Goal: Check status: Check status

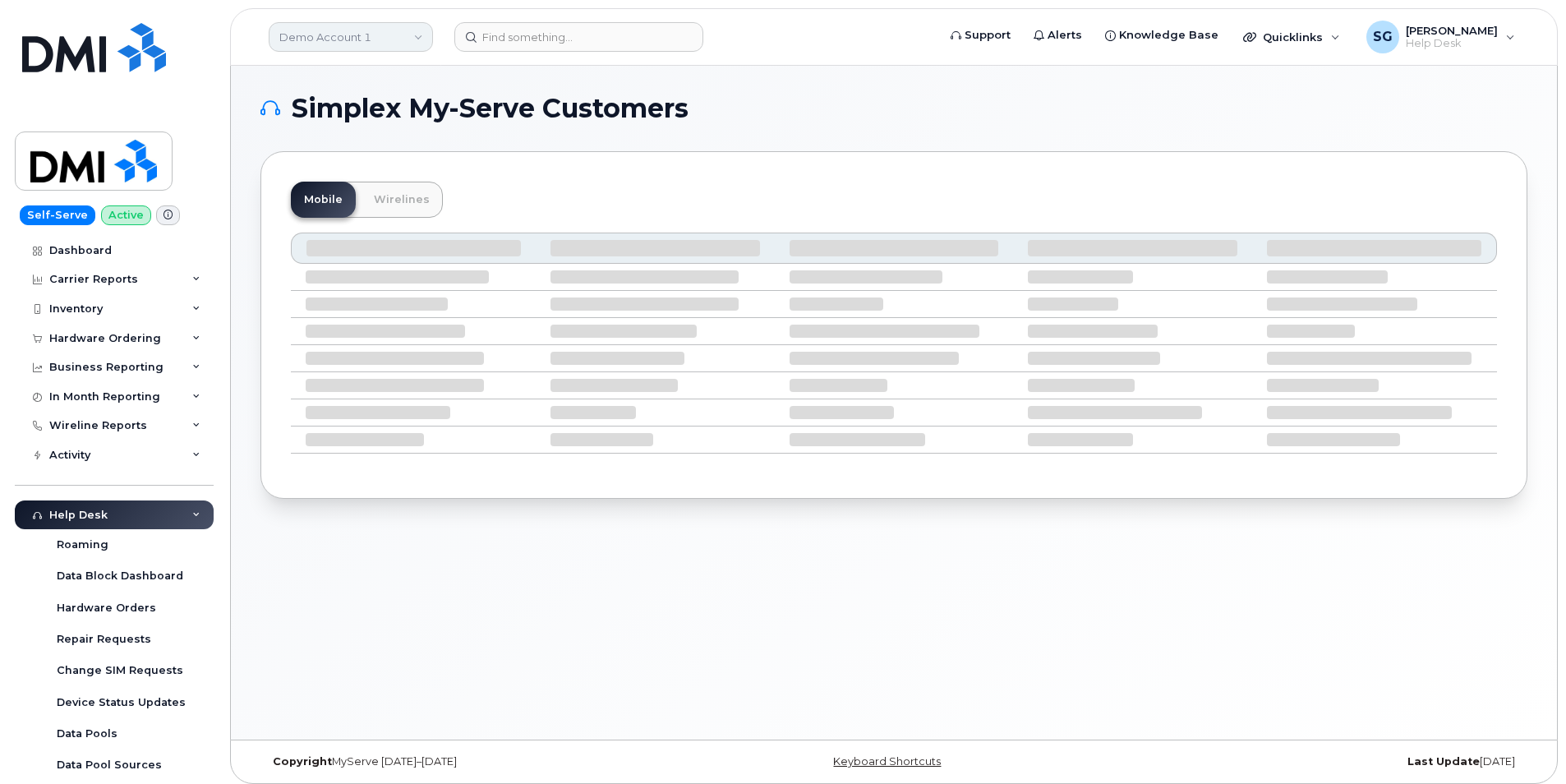
click at [384, 46] on link "Demo Account 1" at bounding box center [351, 36] width 164 height 29
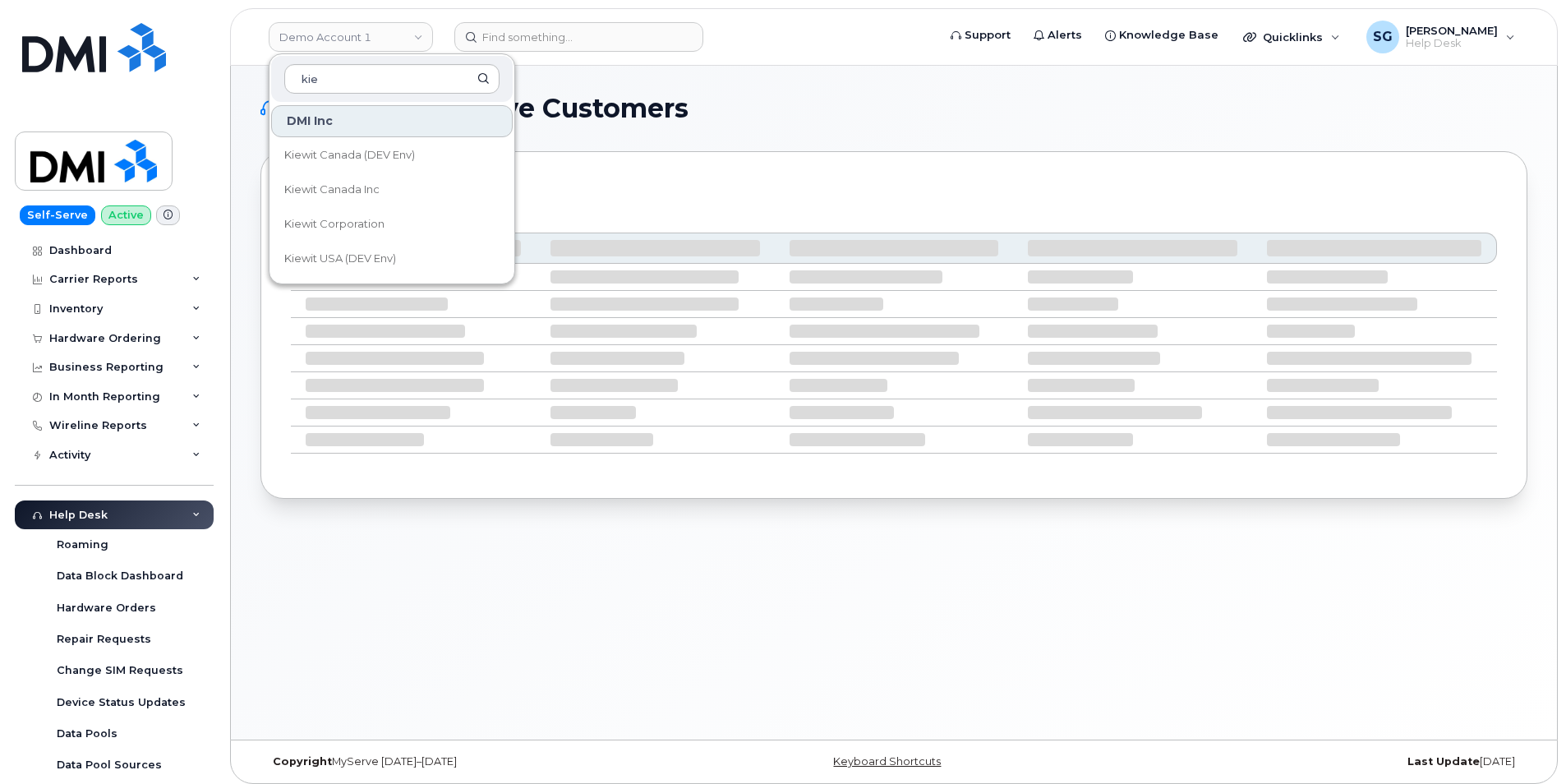
type input "kie"
drag, startPoint x: 356, startPoint y: 219, endPoint x: 643, endPoint y: 96, distance: 312.2
click at [356, 219] on span "Kiewit Corporation" at bounding box center [334, 224] width 100 height 17
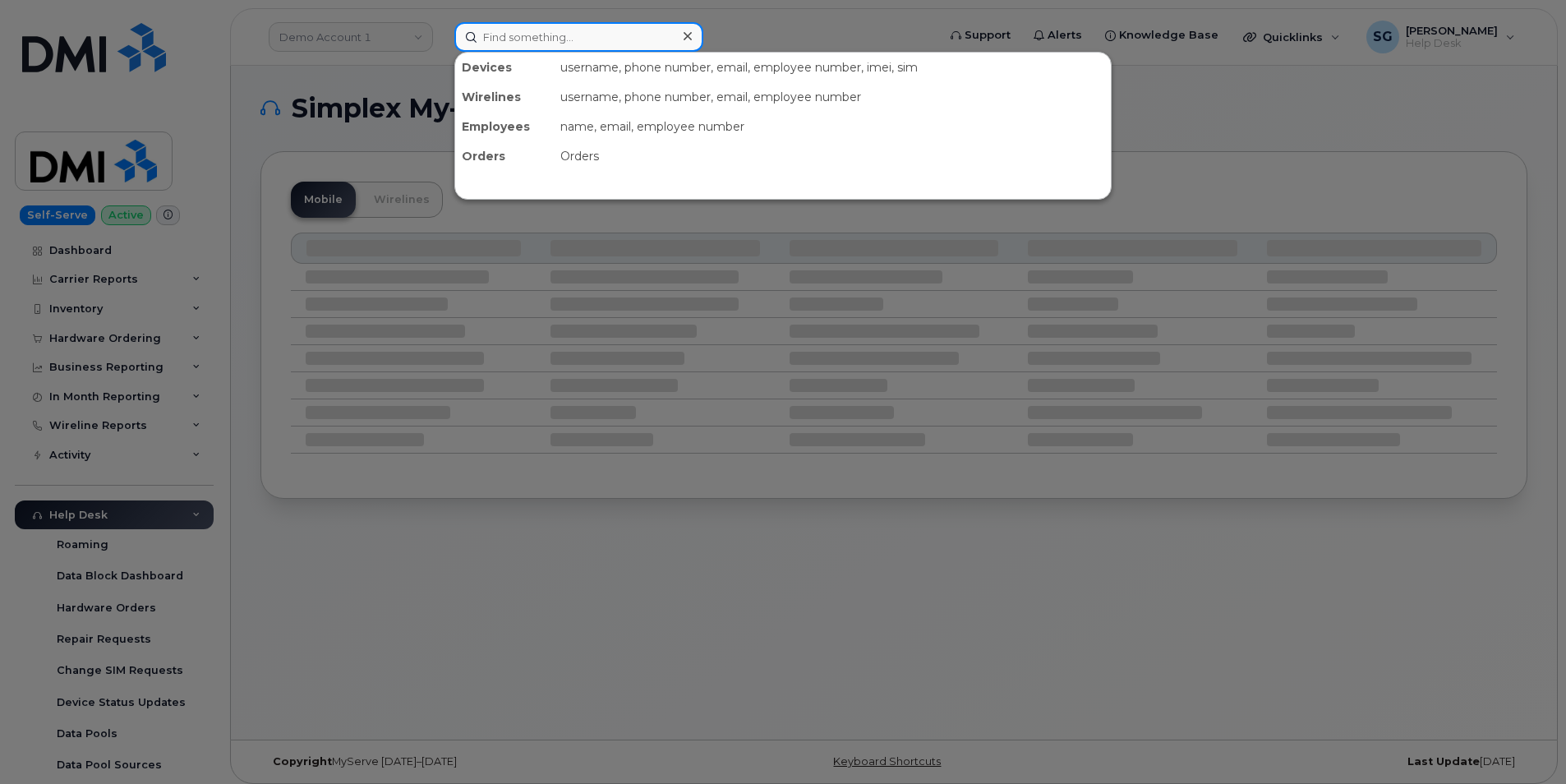
click at [620, 39] on input at bounding box center [579, 36] width 249 height 29
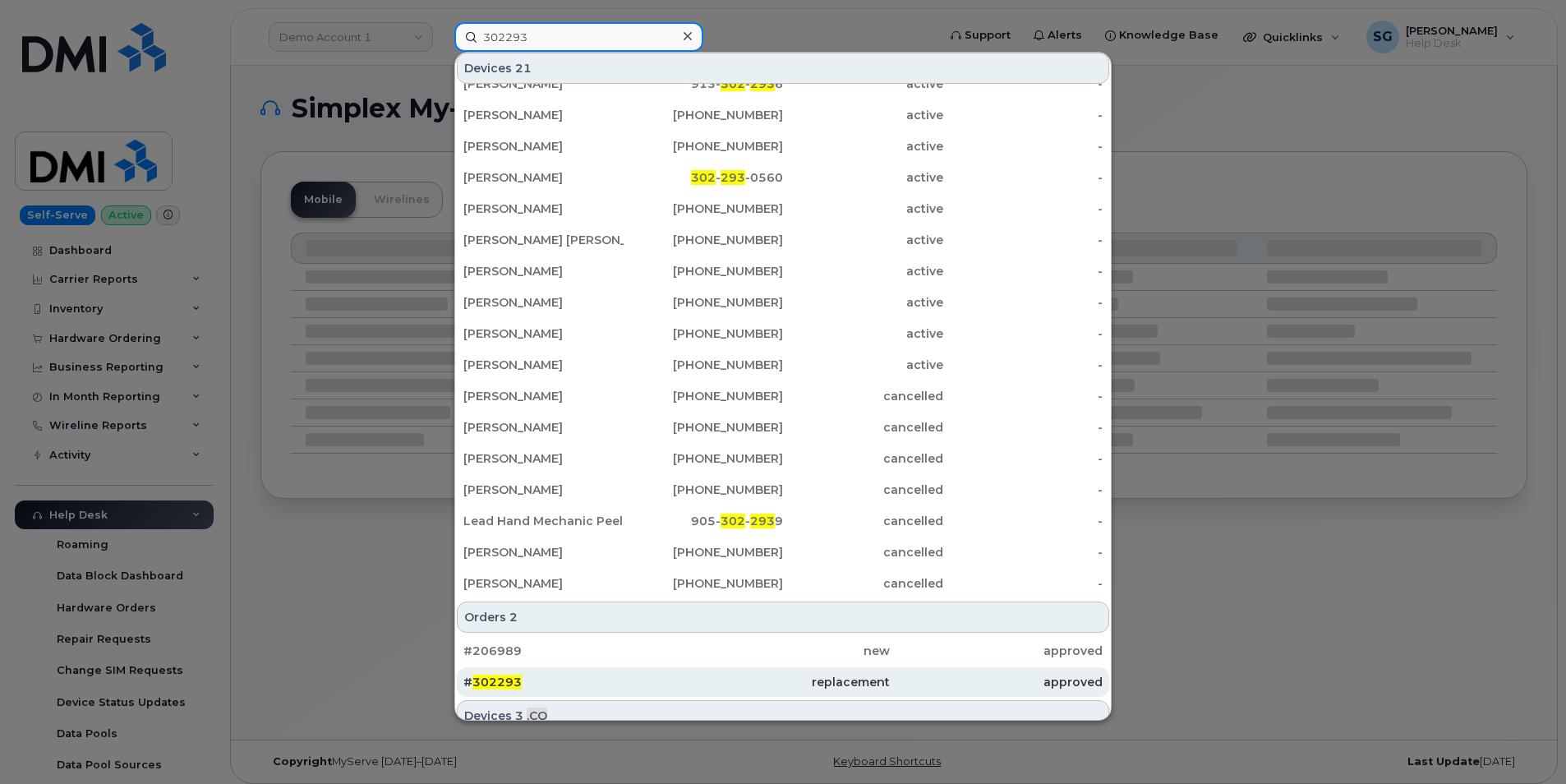
scroll to position [222, 0]
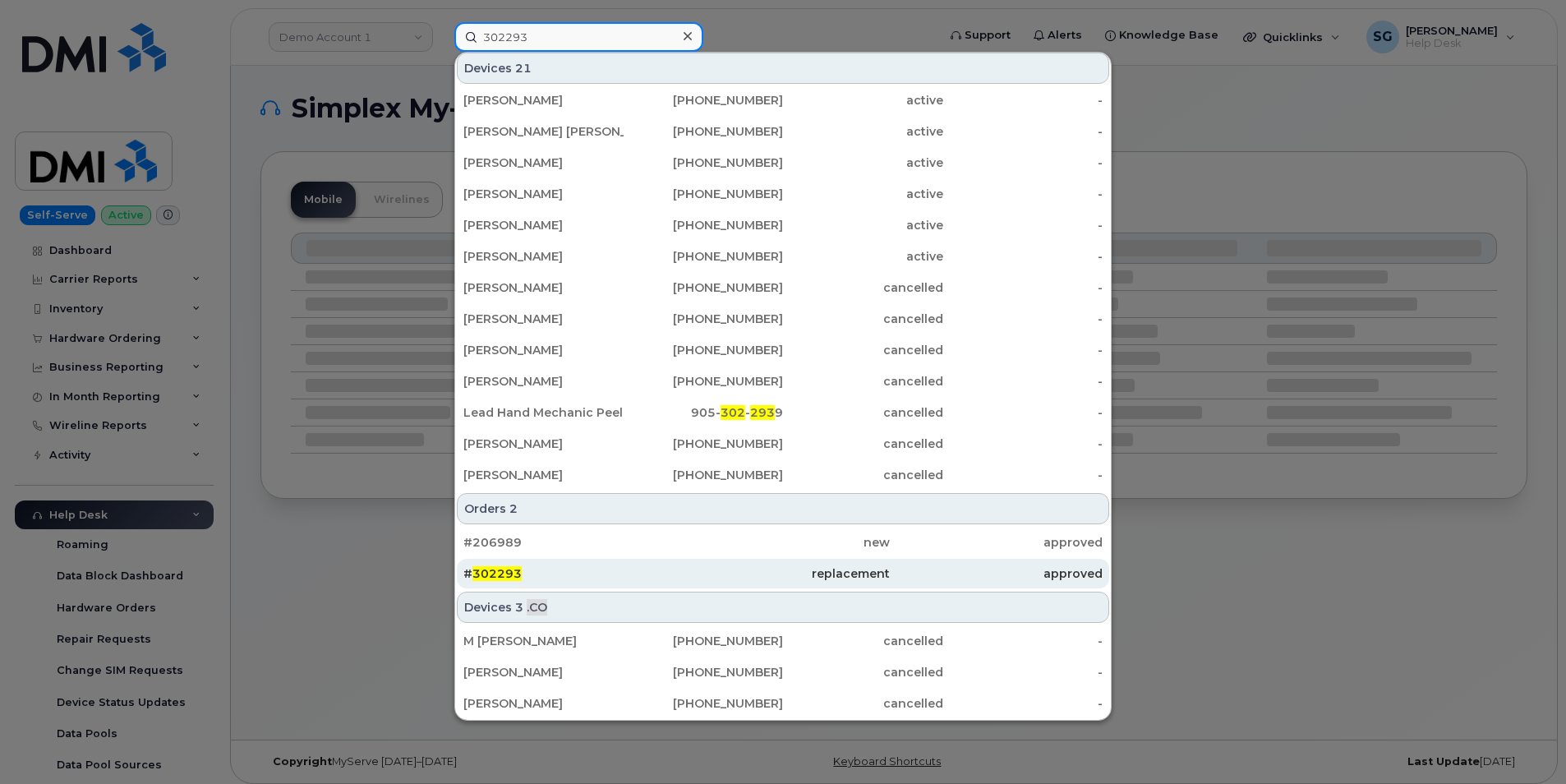
type input "302293"
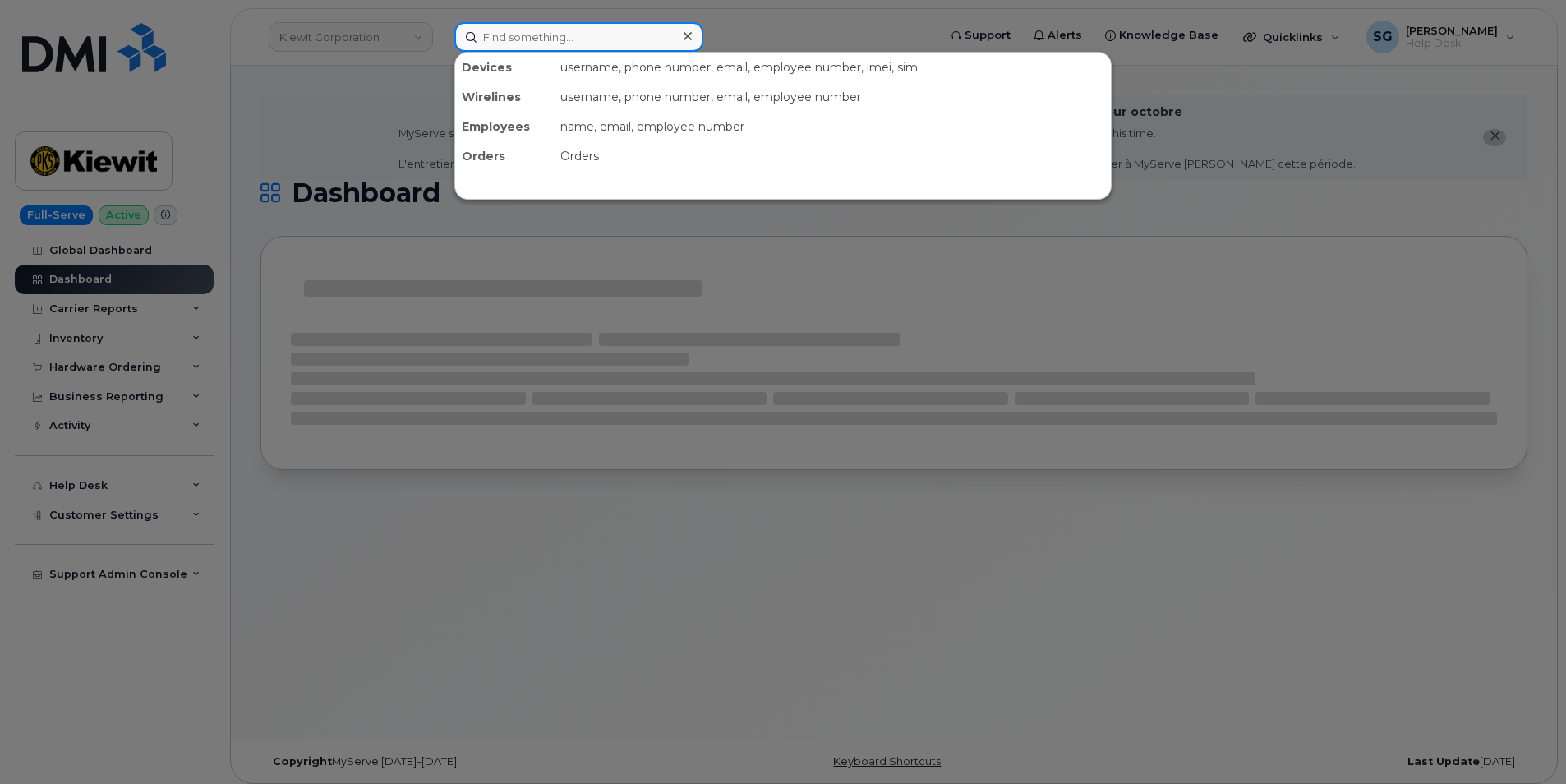
click at [601, 33] on input at bounding box center [579, 36] width 249 height 29
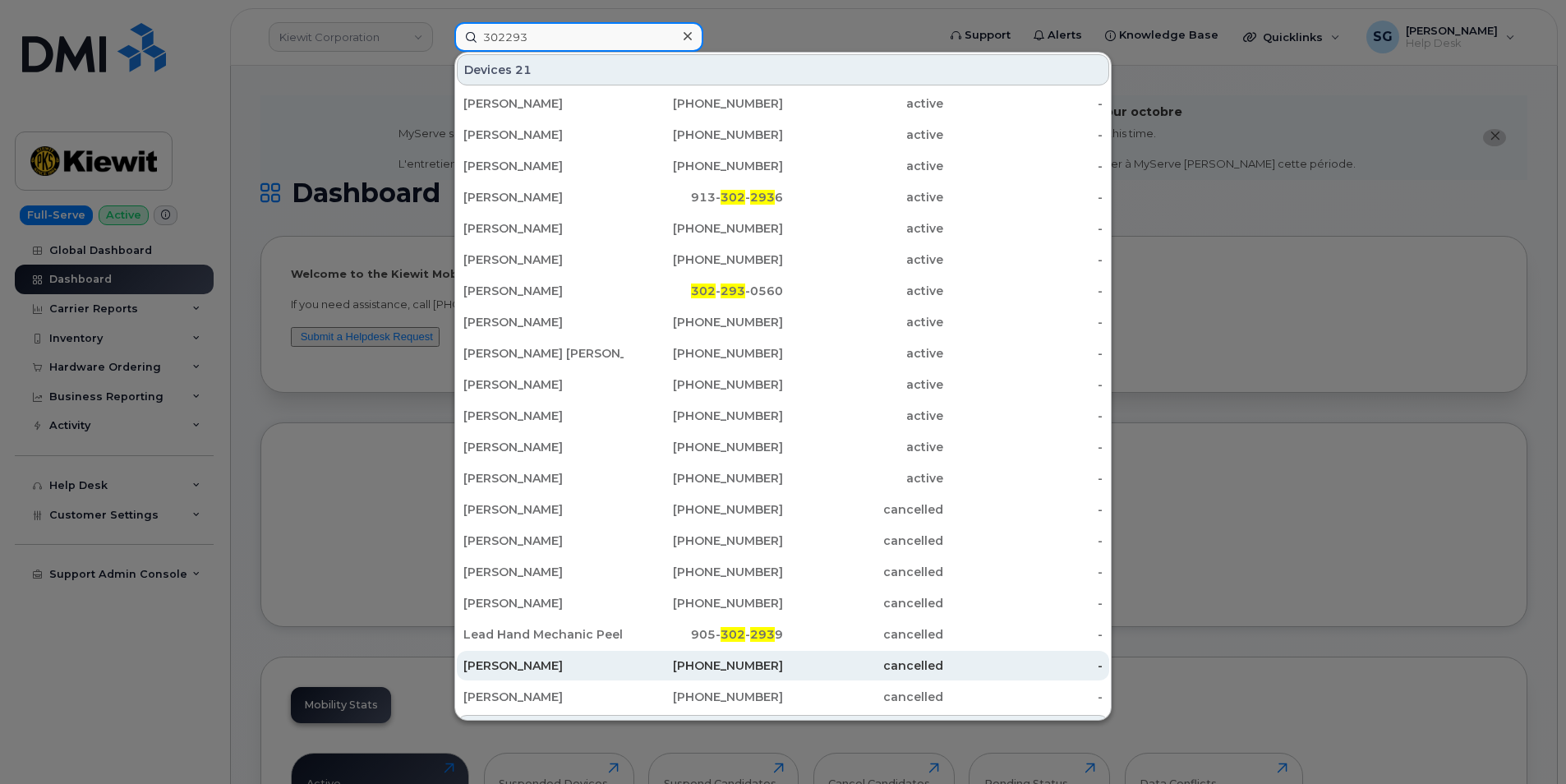
scroll to position [222, 0]
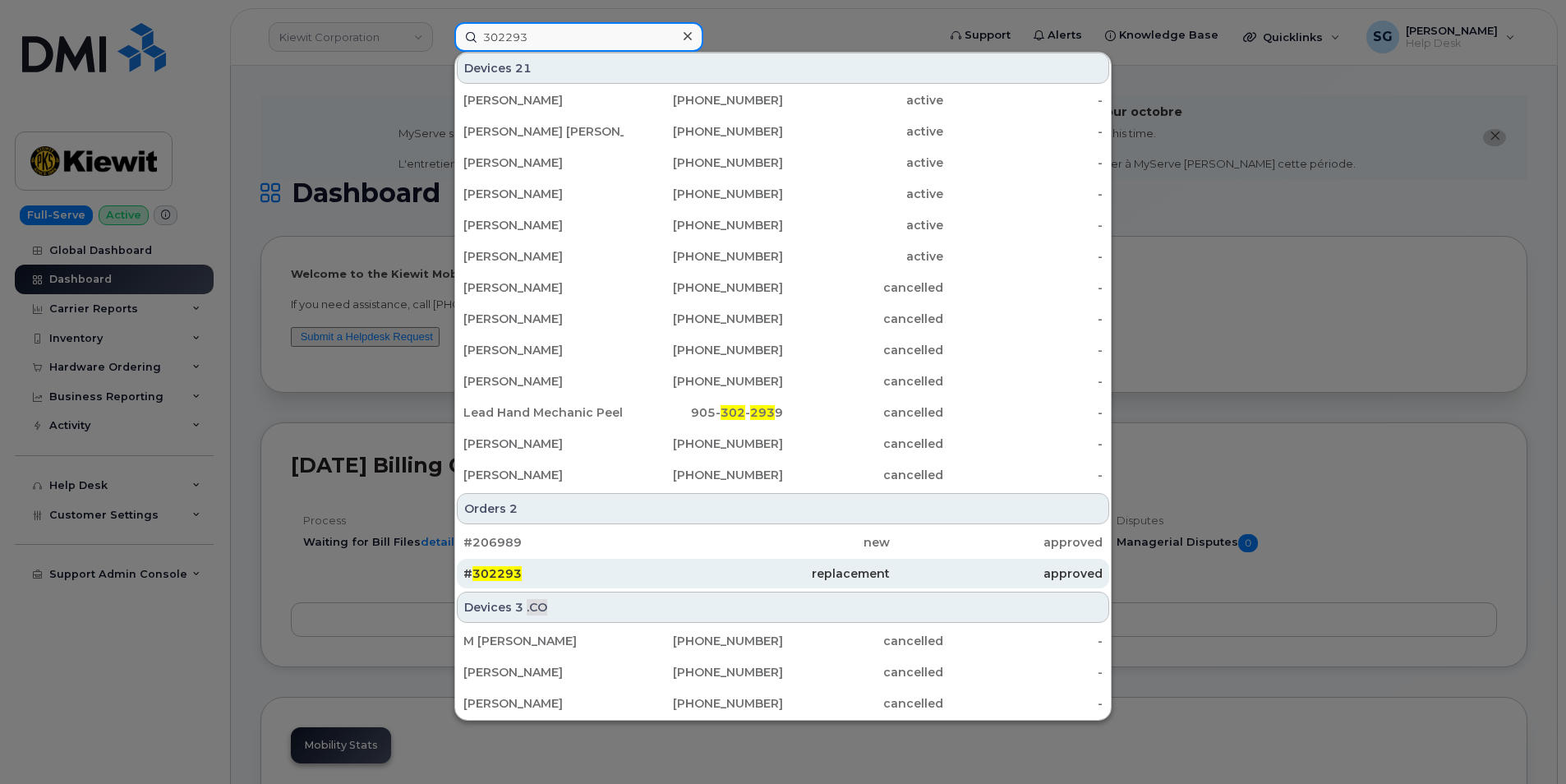
type input "302293"
click at [613, 575] on div "# 302293" at bounding box center [570, 574] width 213 height 17
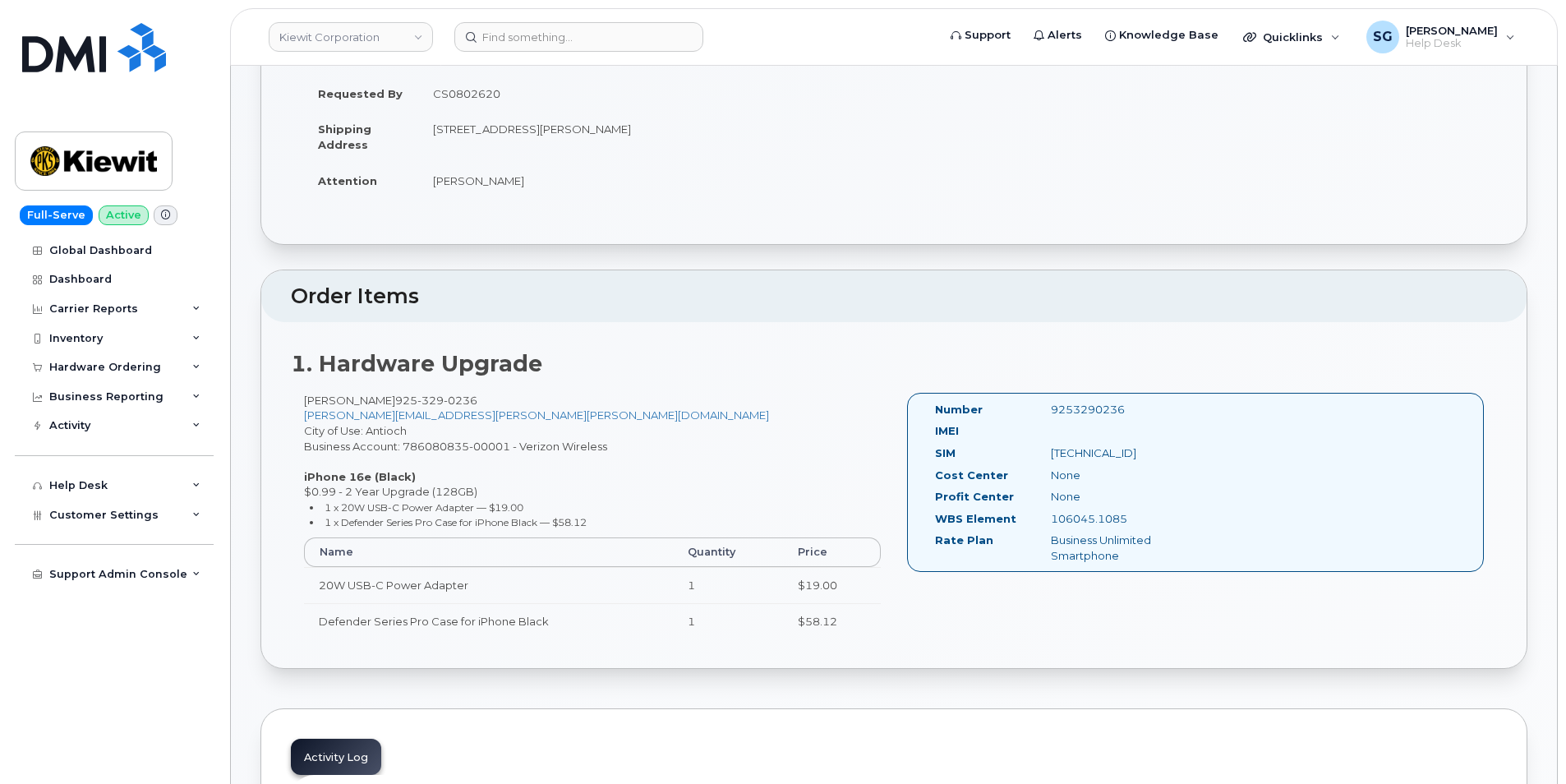
scroll to position [329, 0]
click at [537, 27] on input at bounding box center [579, 36] width 249 height 29
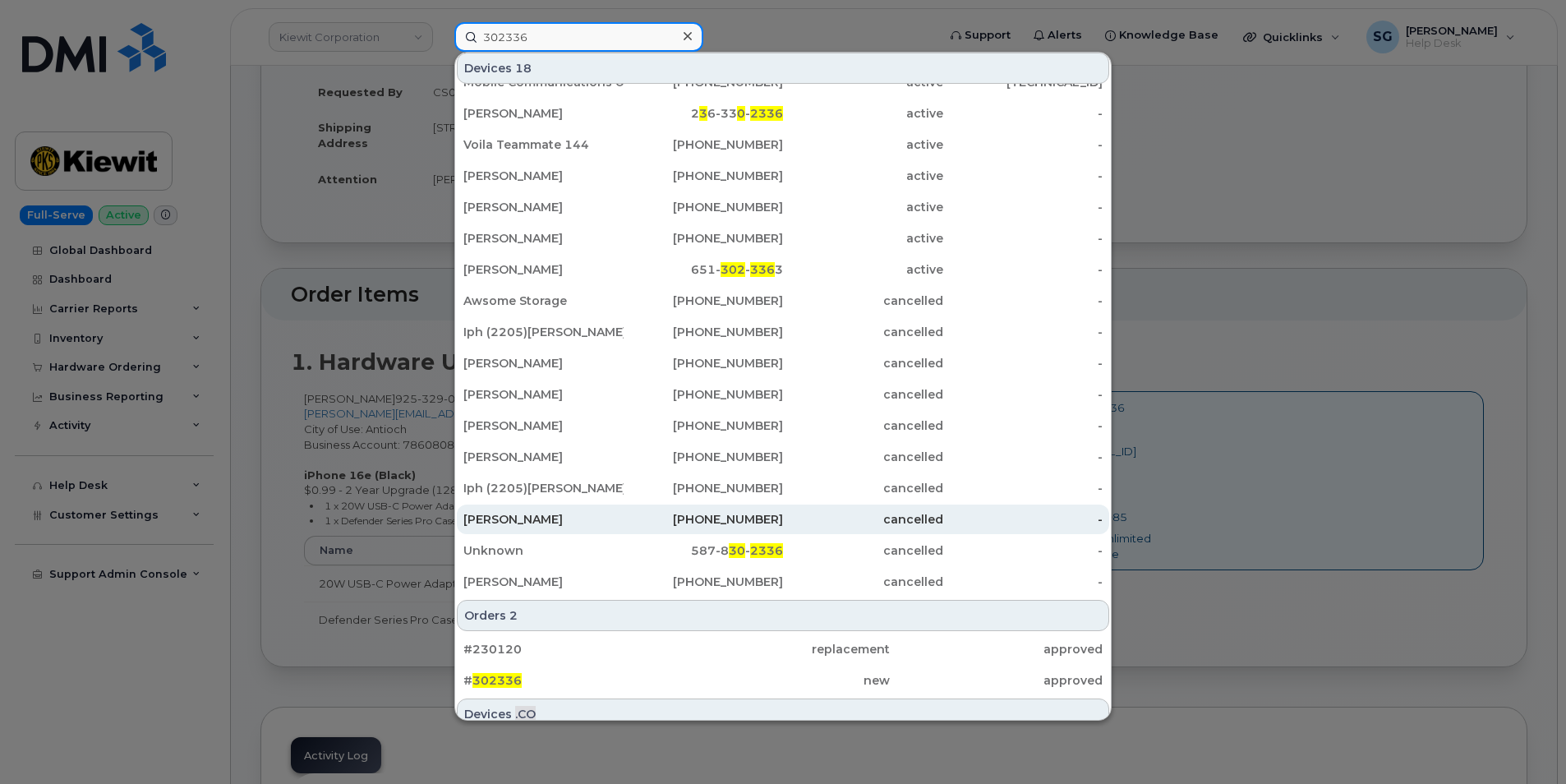
scroll to position [97, 0]
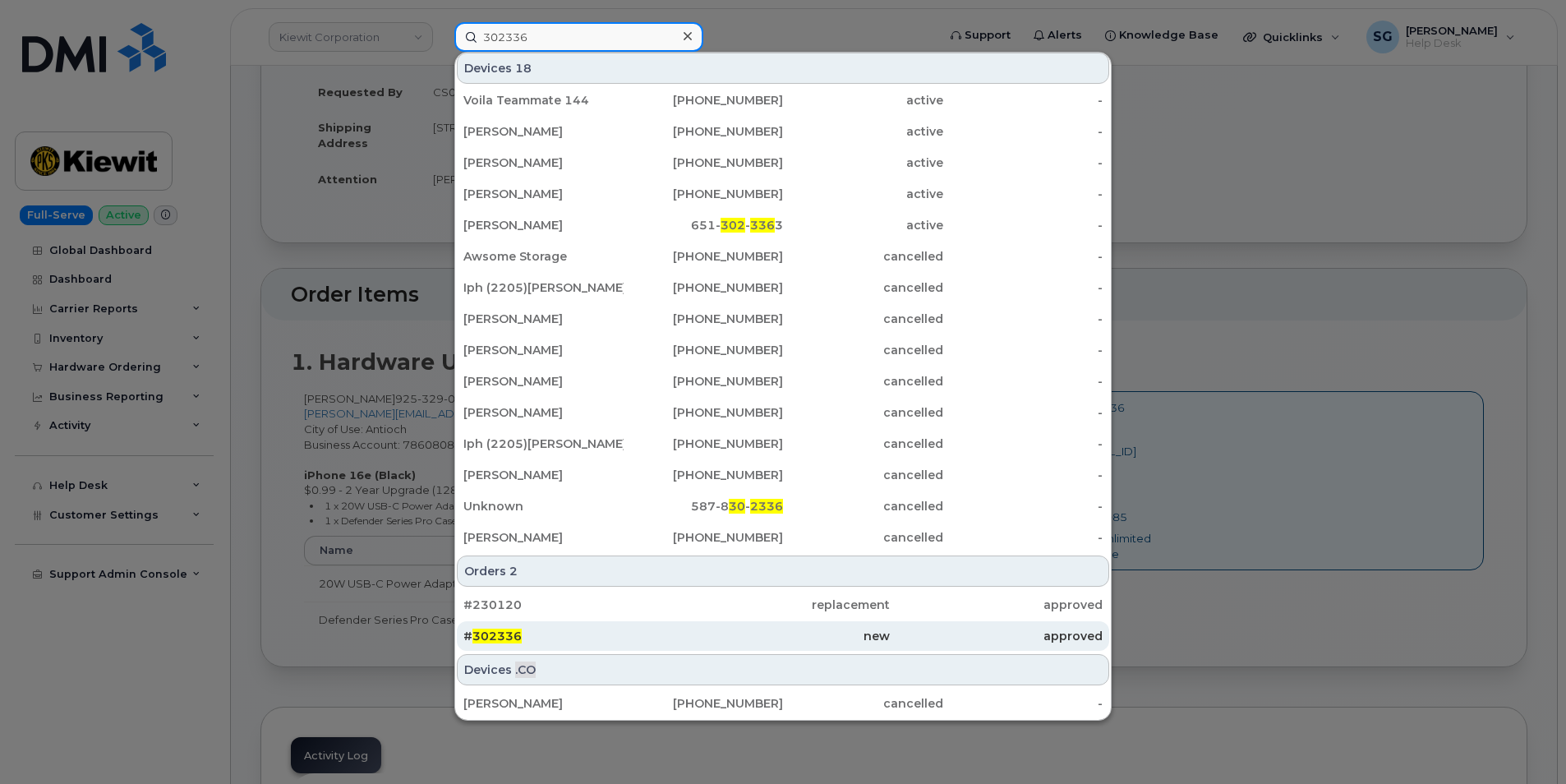
type input "302336"
click at [878, 631] on div "new" at bounding box center [783, 636] width 213 height 17
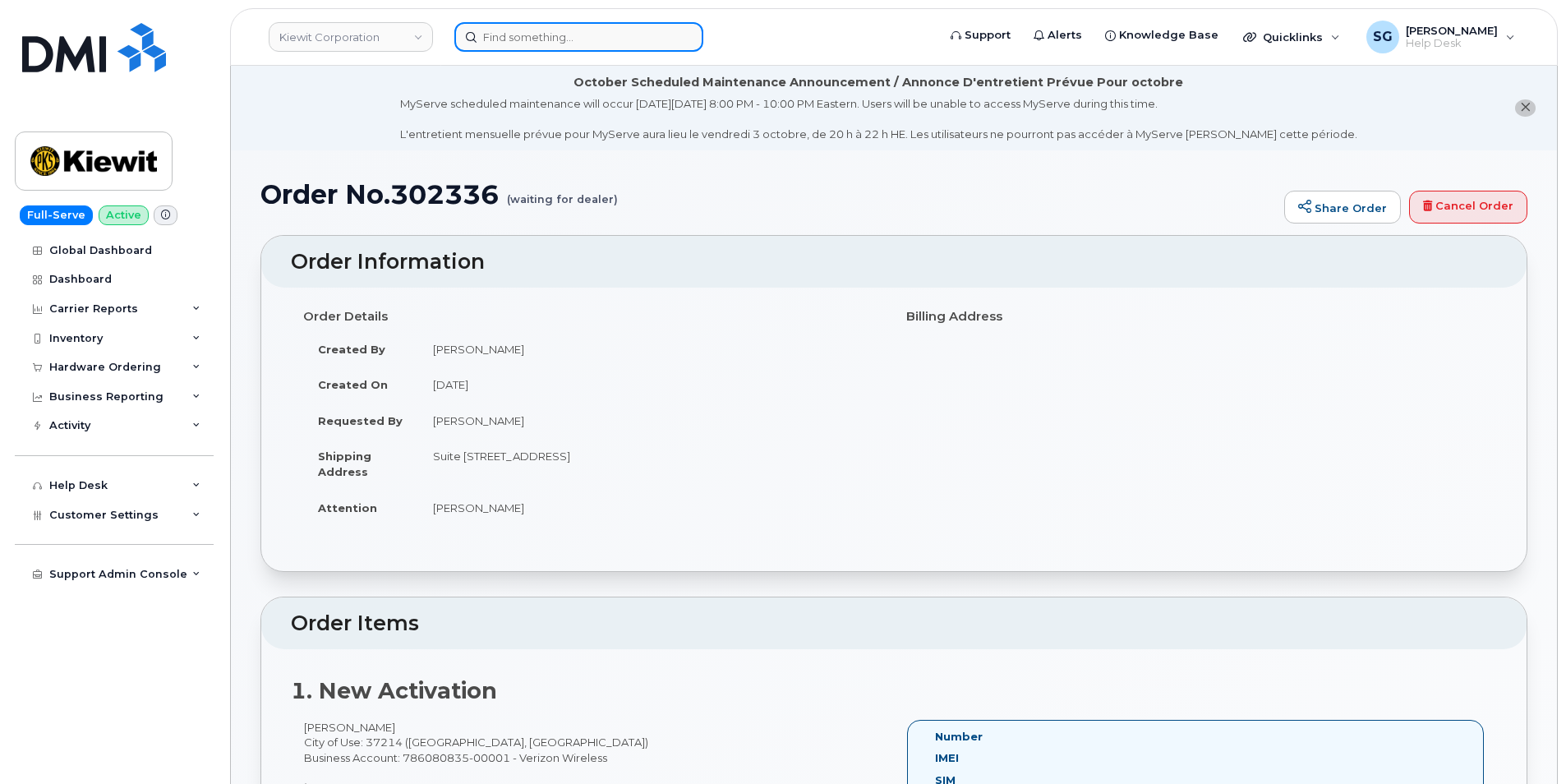
click at [521, 43] on input at bounding box center [579, 36] width 249 height 29
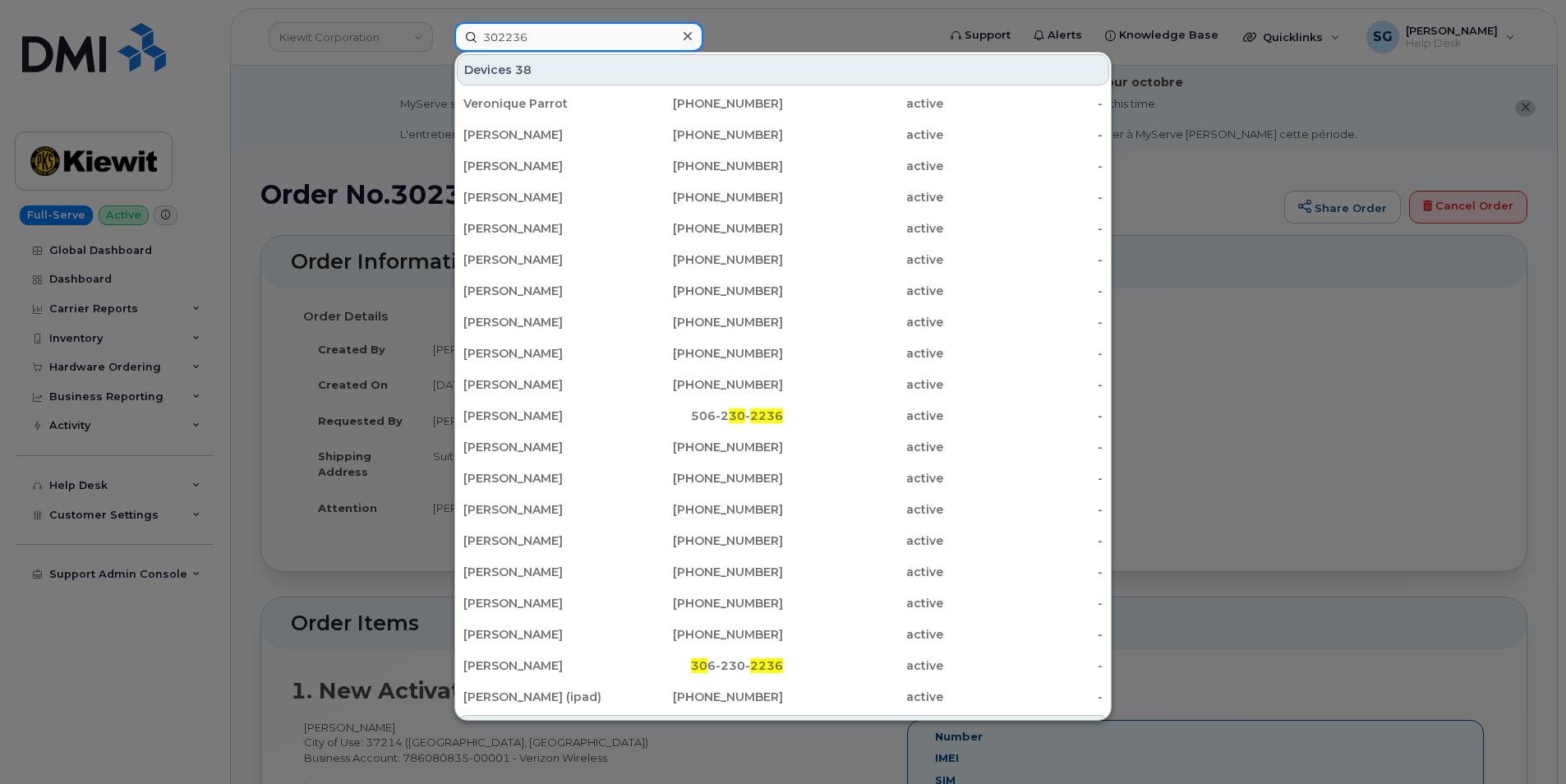
type input "302236"
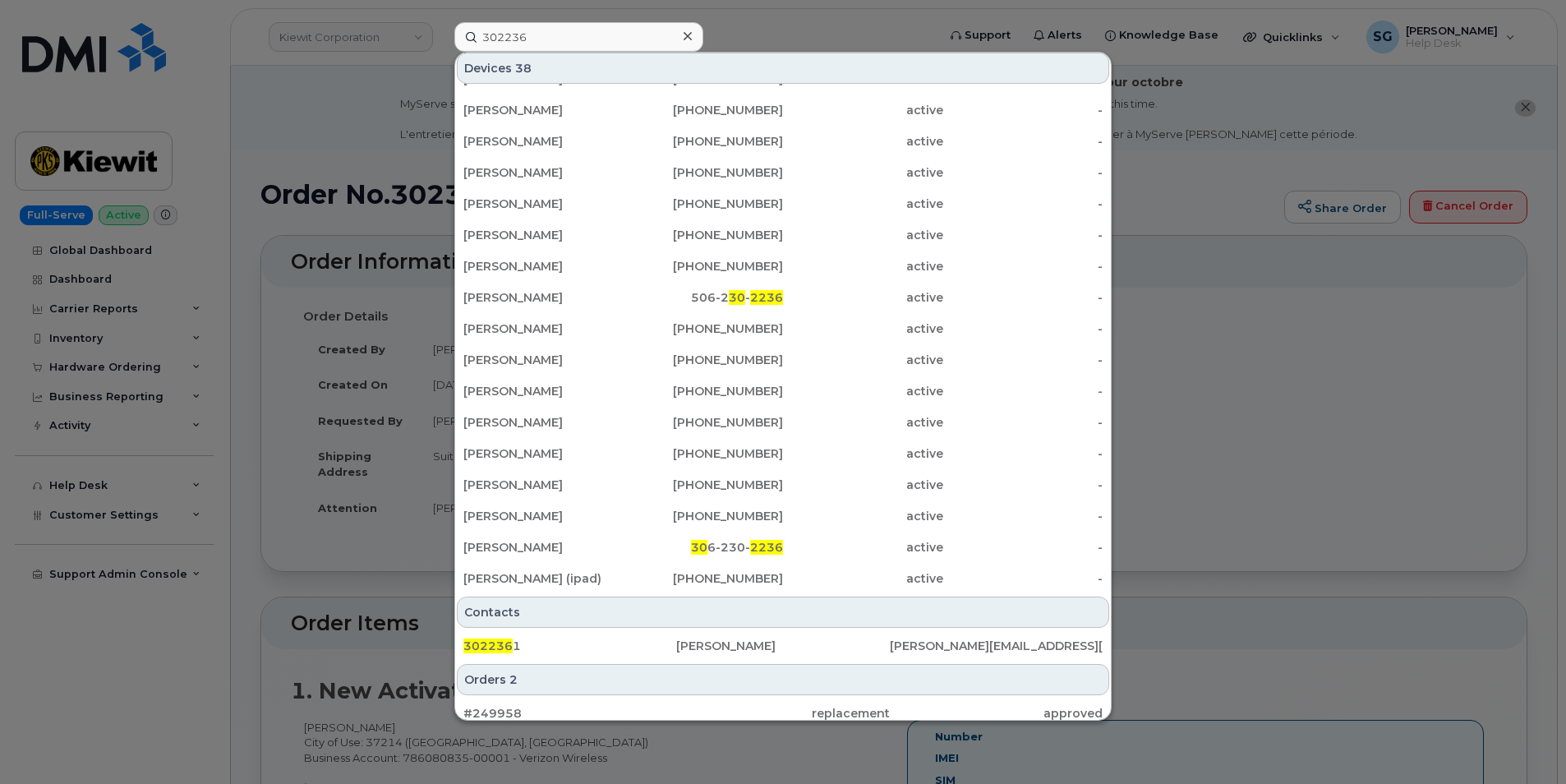
scroll to position [247, 0]
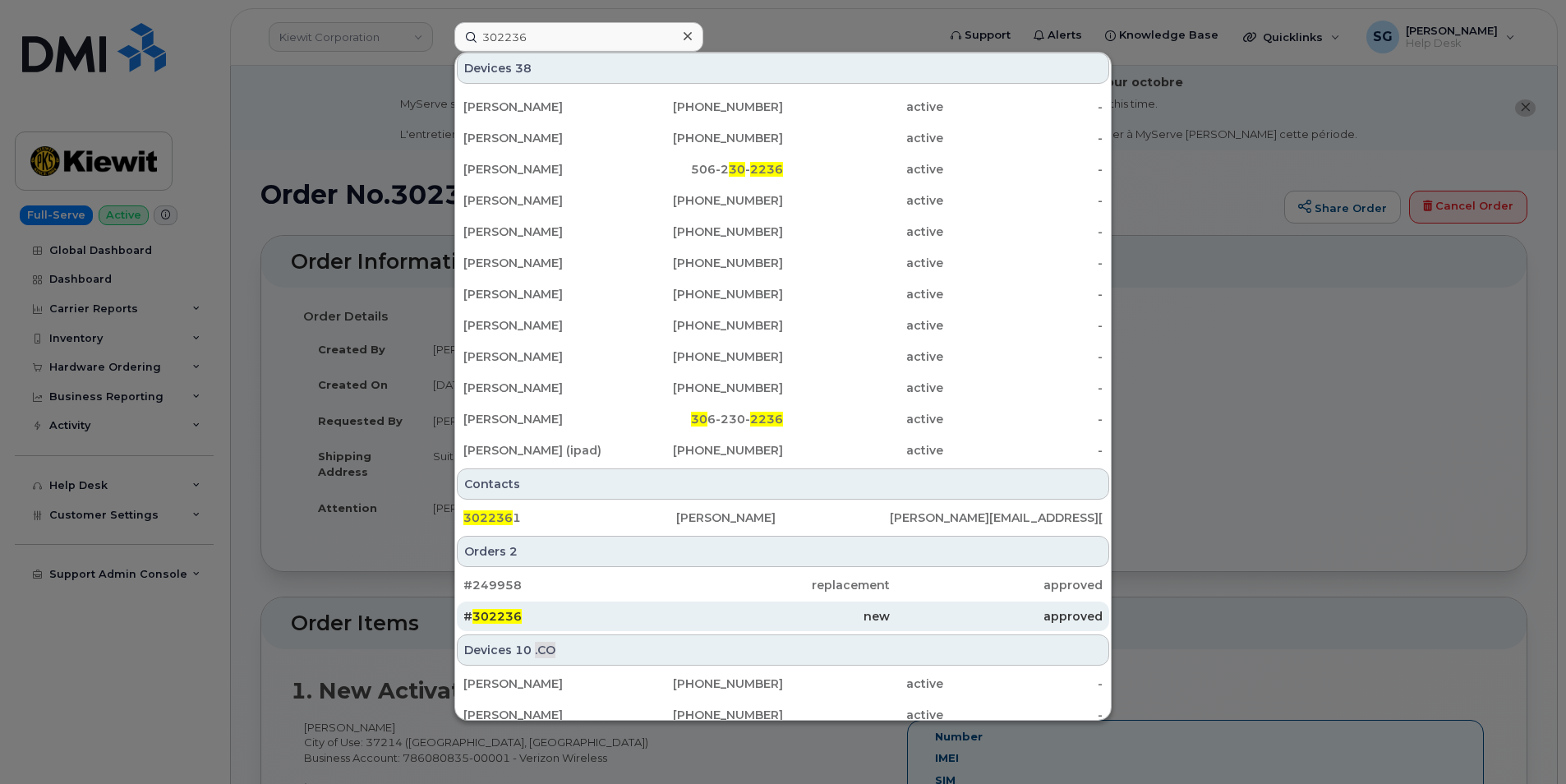
drag, startPoint x: 608, startPoint y: 614, endPoint x: 890, endPoint y: 616, distance: 282.0
click at [608, 614] on div "# 302236" at bounding box center [570, 616] width 213 height 17
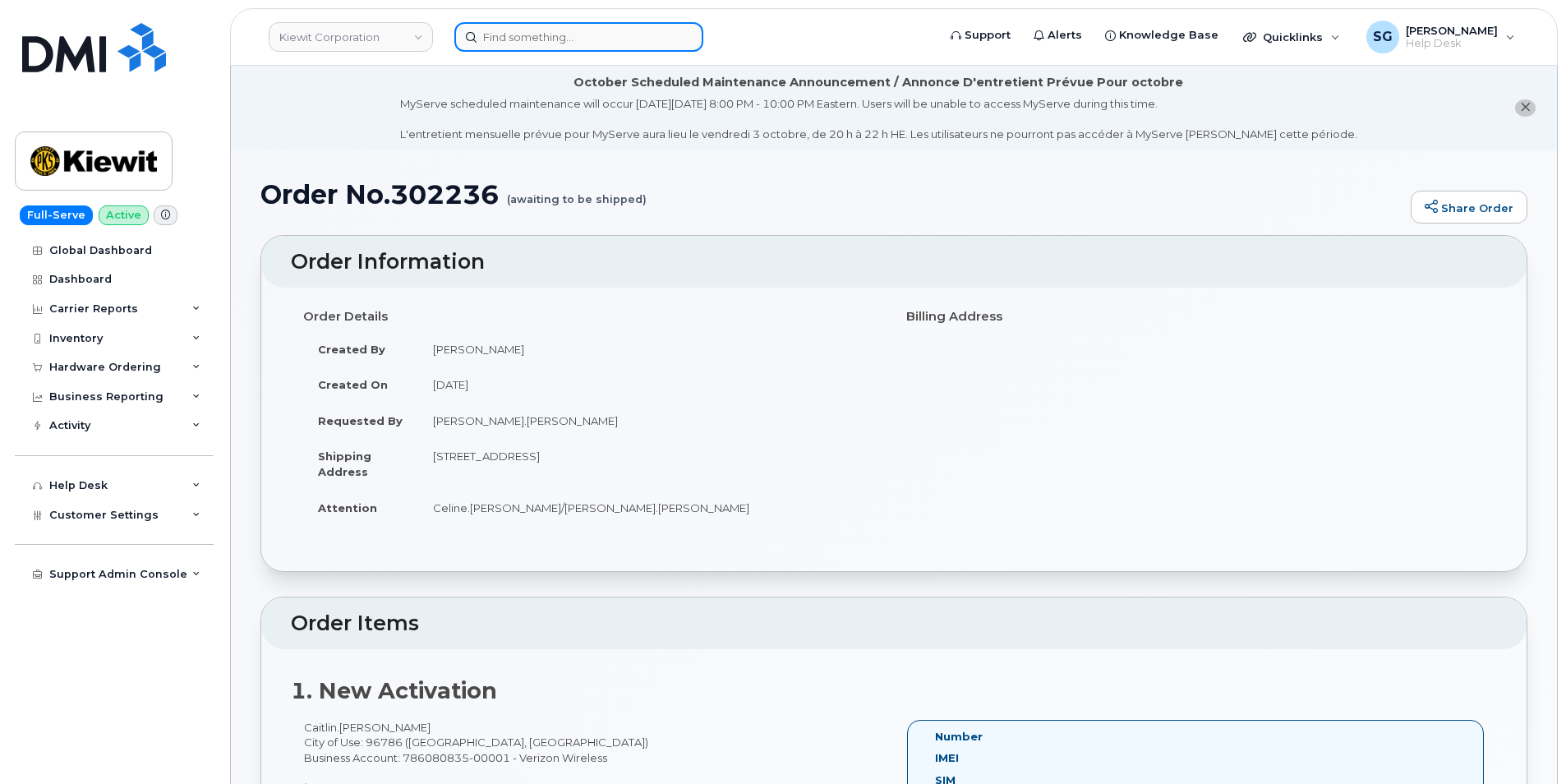
click at [542, 28] on input at bounding box center [579, 36] width 249 height 29
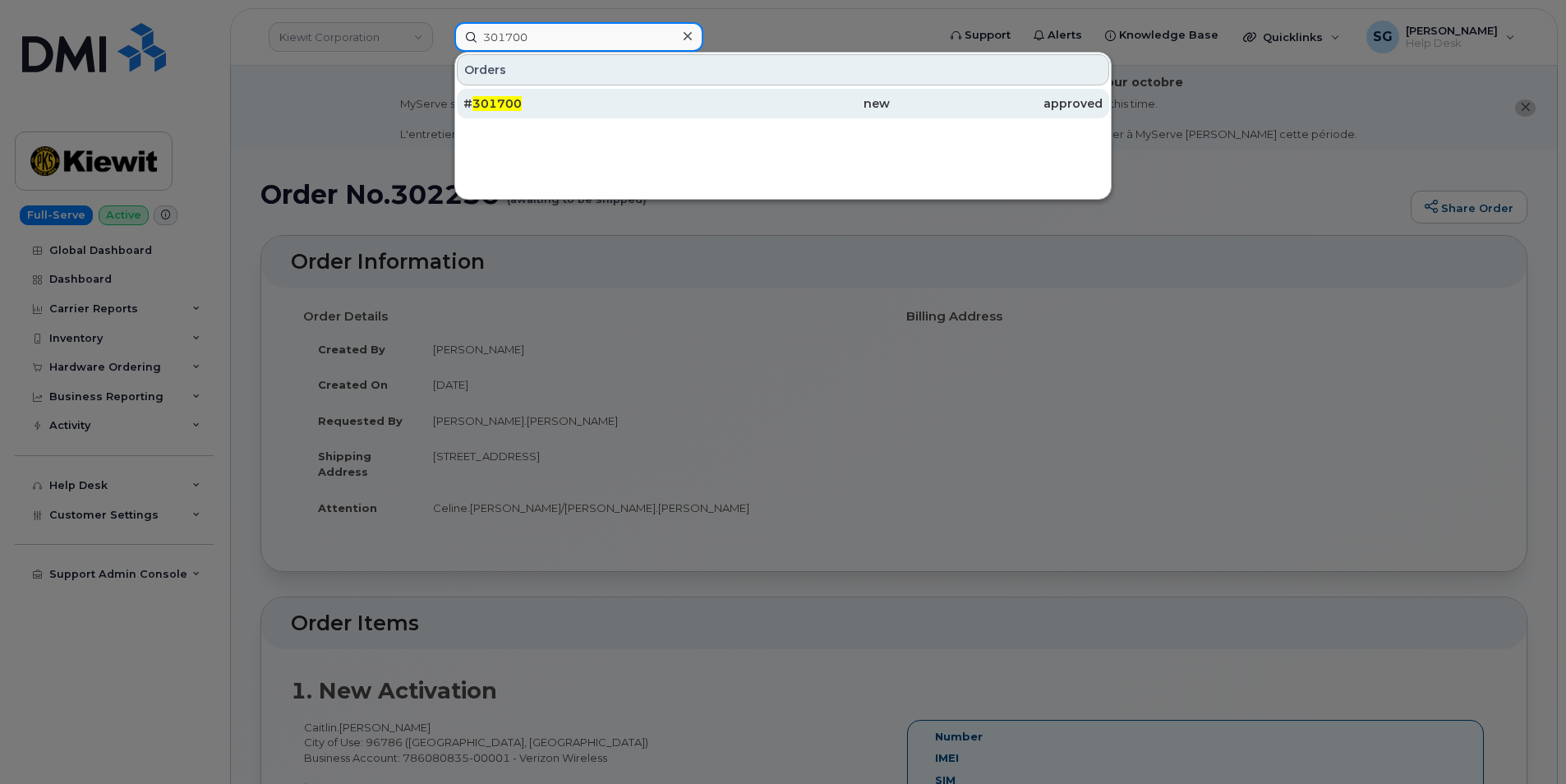
type input "301700"
click at [568, 108] on div "# 301700" at bounding box center [570, 103] width 213 height 17
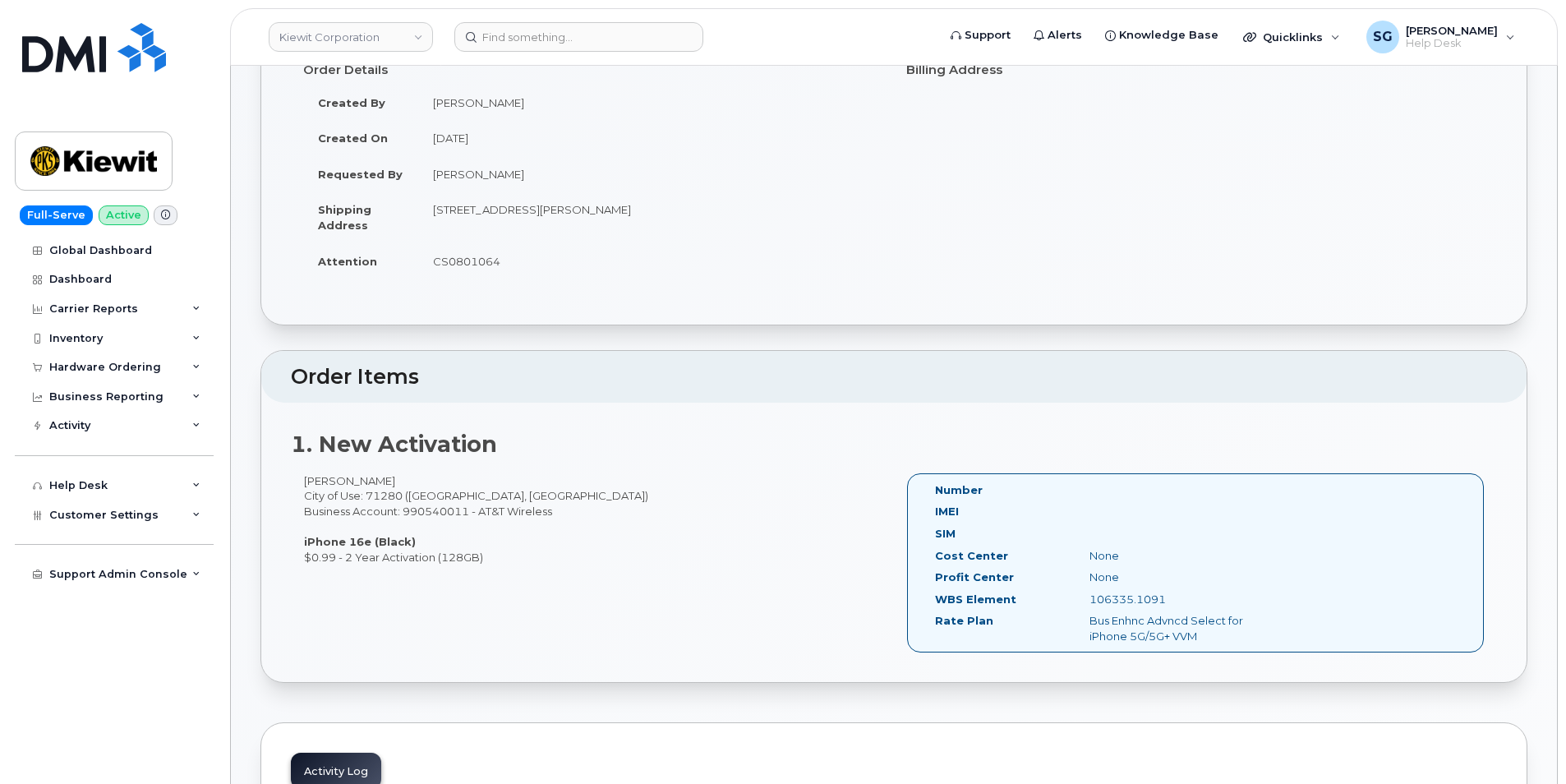
scroll to position [331, 0]
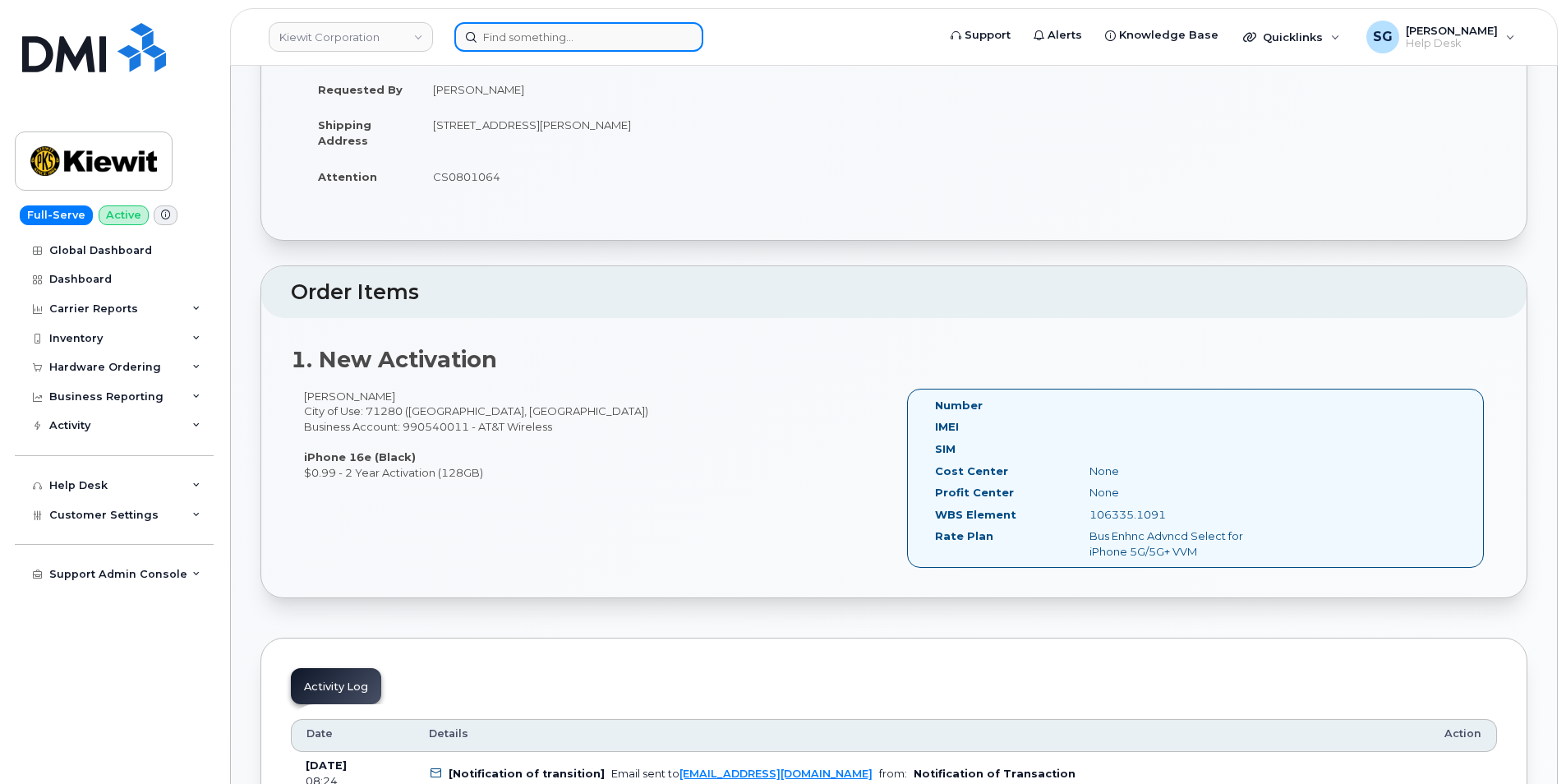
click at [513, 36] on input at bounding box center [579, 36] width 249 height 29
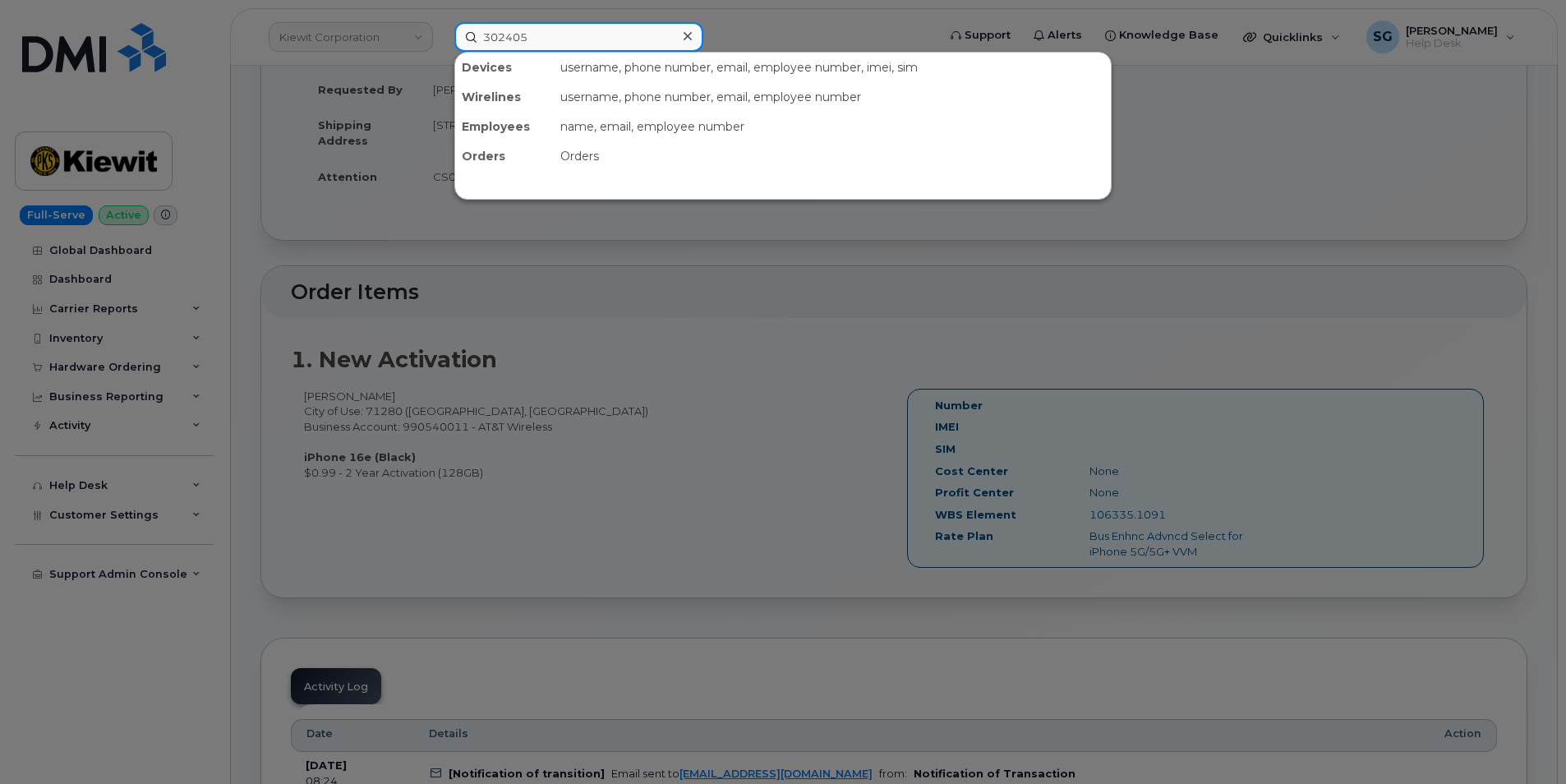
type input "302405"
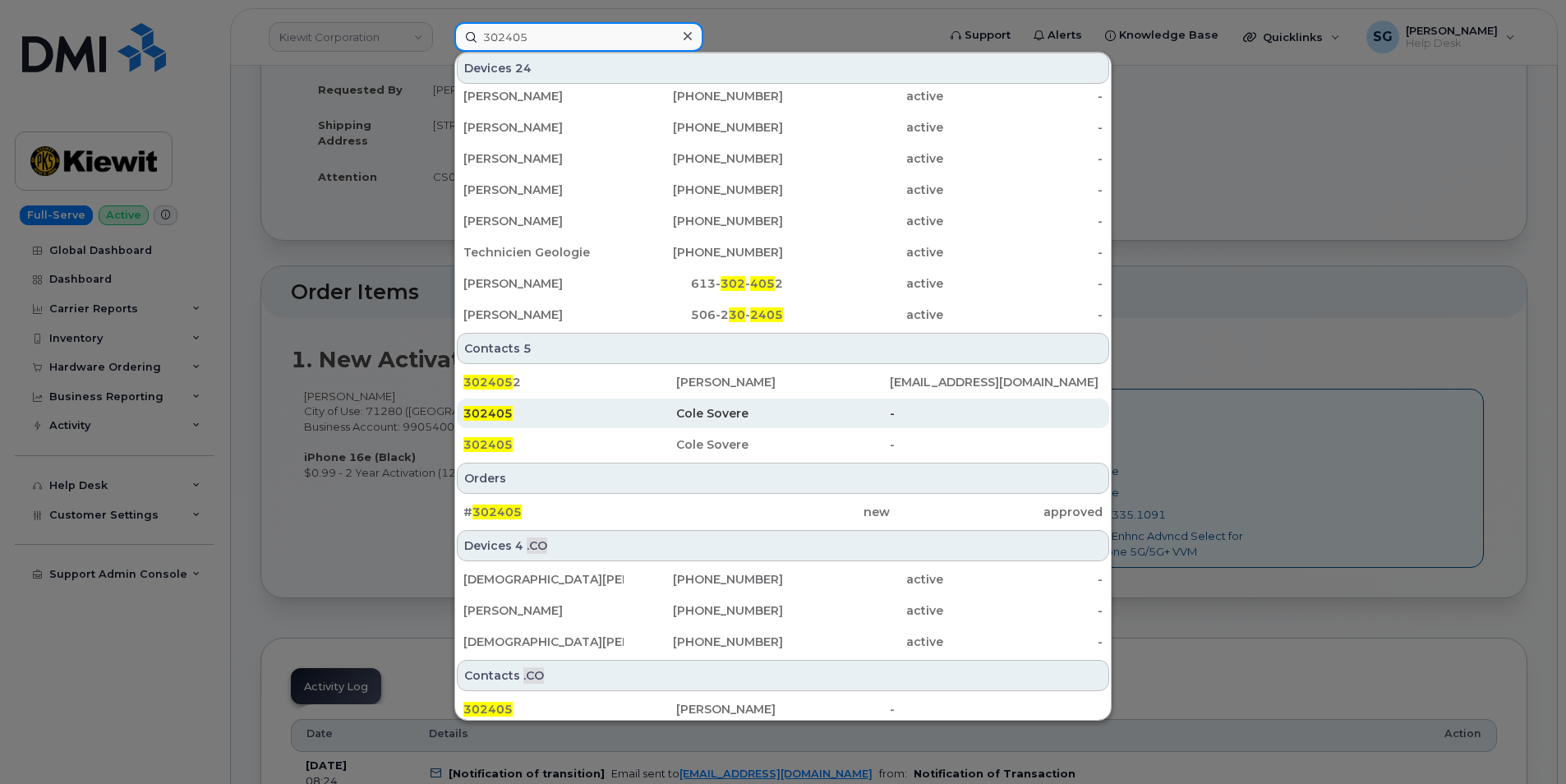
scroll to position [388, 0]
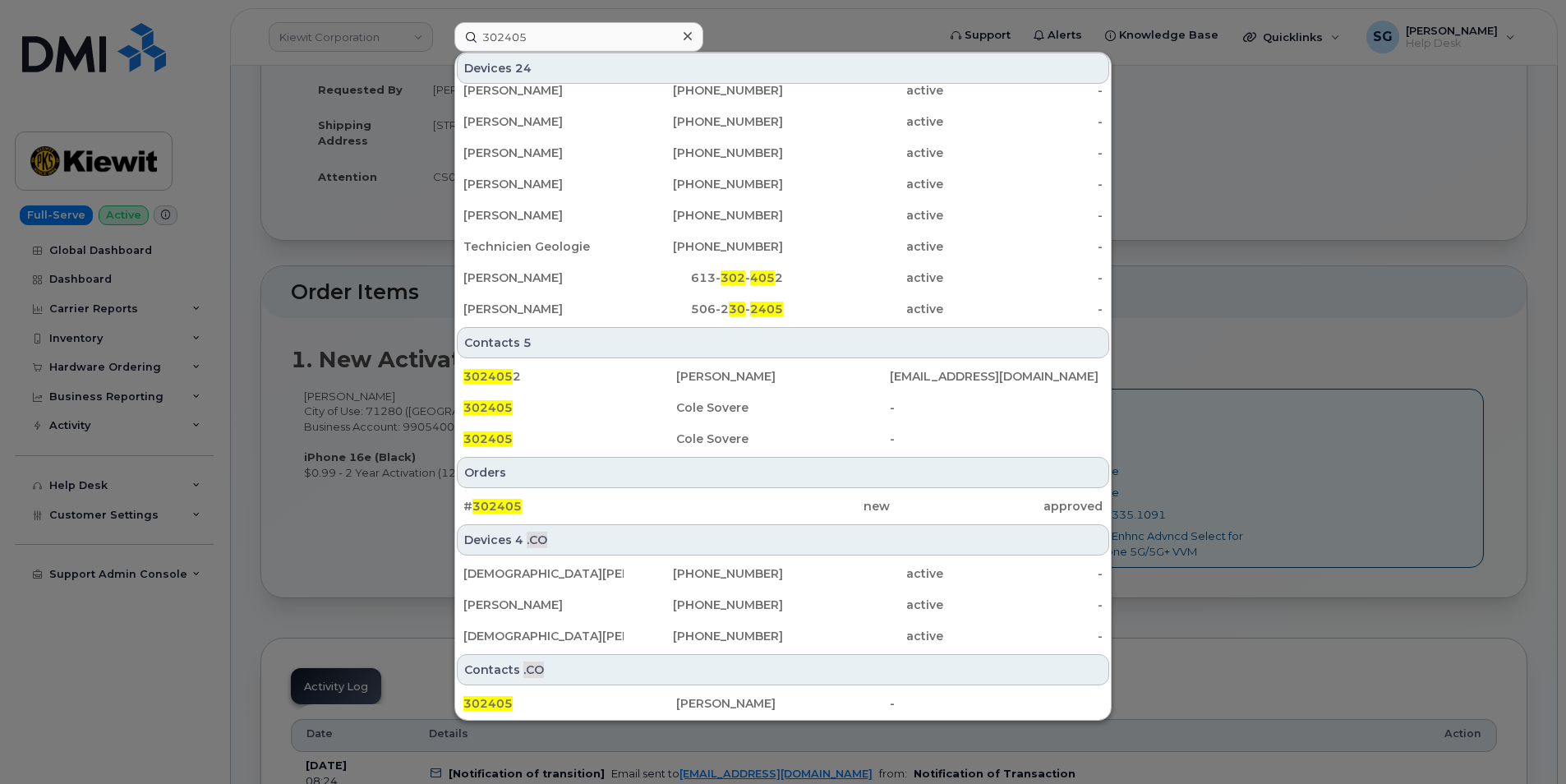
drag, startPoint x: 859, startPoint y: 509, endPoint x: 1515, endPoint y: 514, distance: 656.0
click at [859, 509] on div "new" at bounding box center [783, 506] width 213 height 17
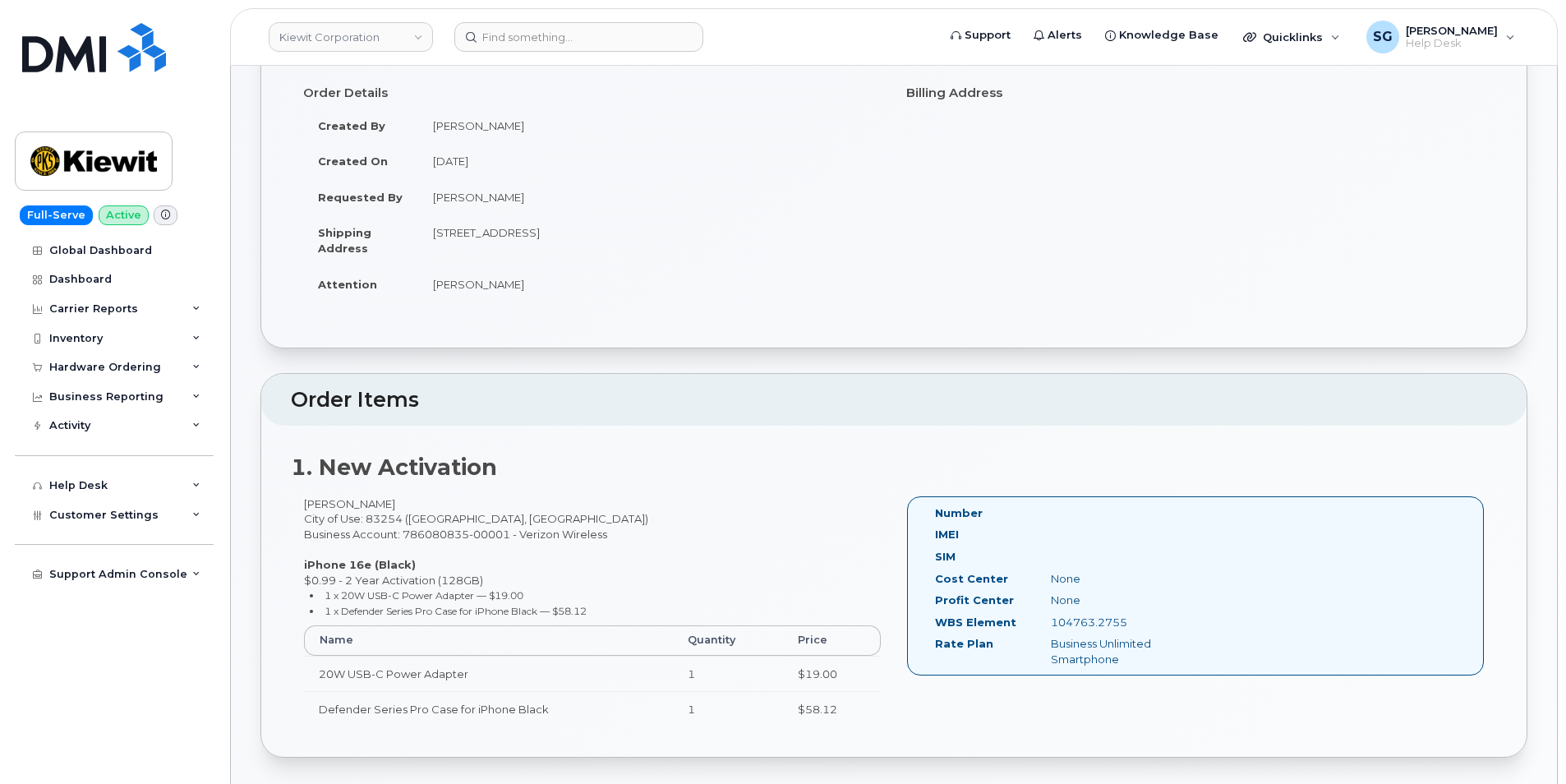
scroll to position [247, 0]
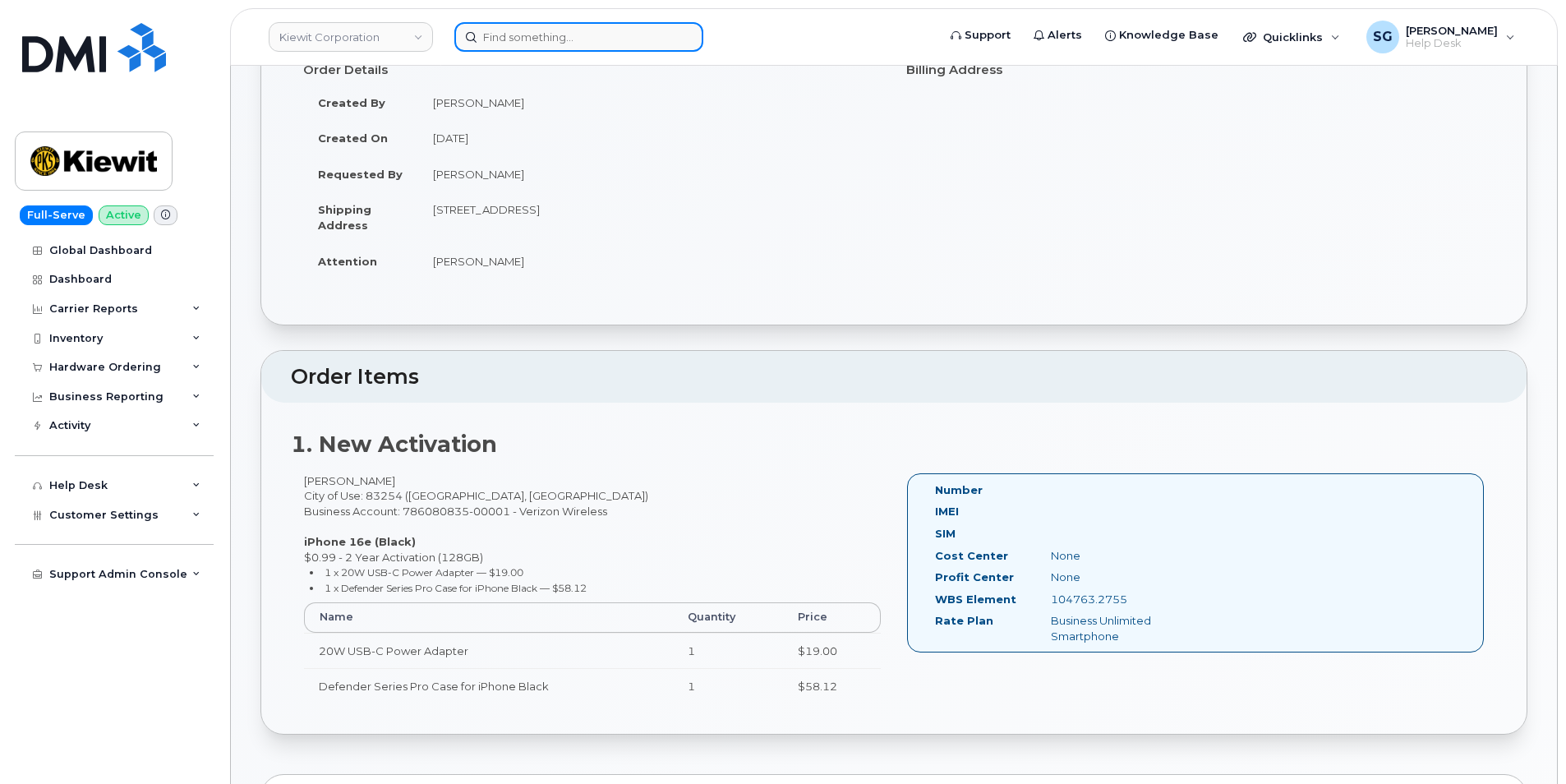
click at [513, 50] on input at bounding box center [579, 36] width 249 height 29
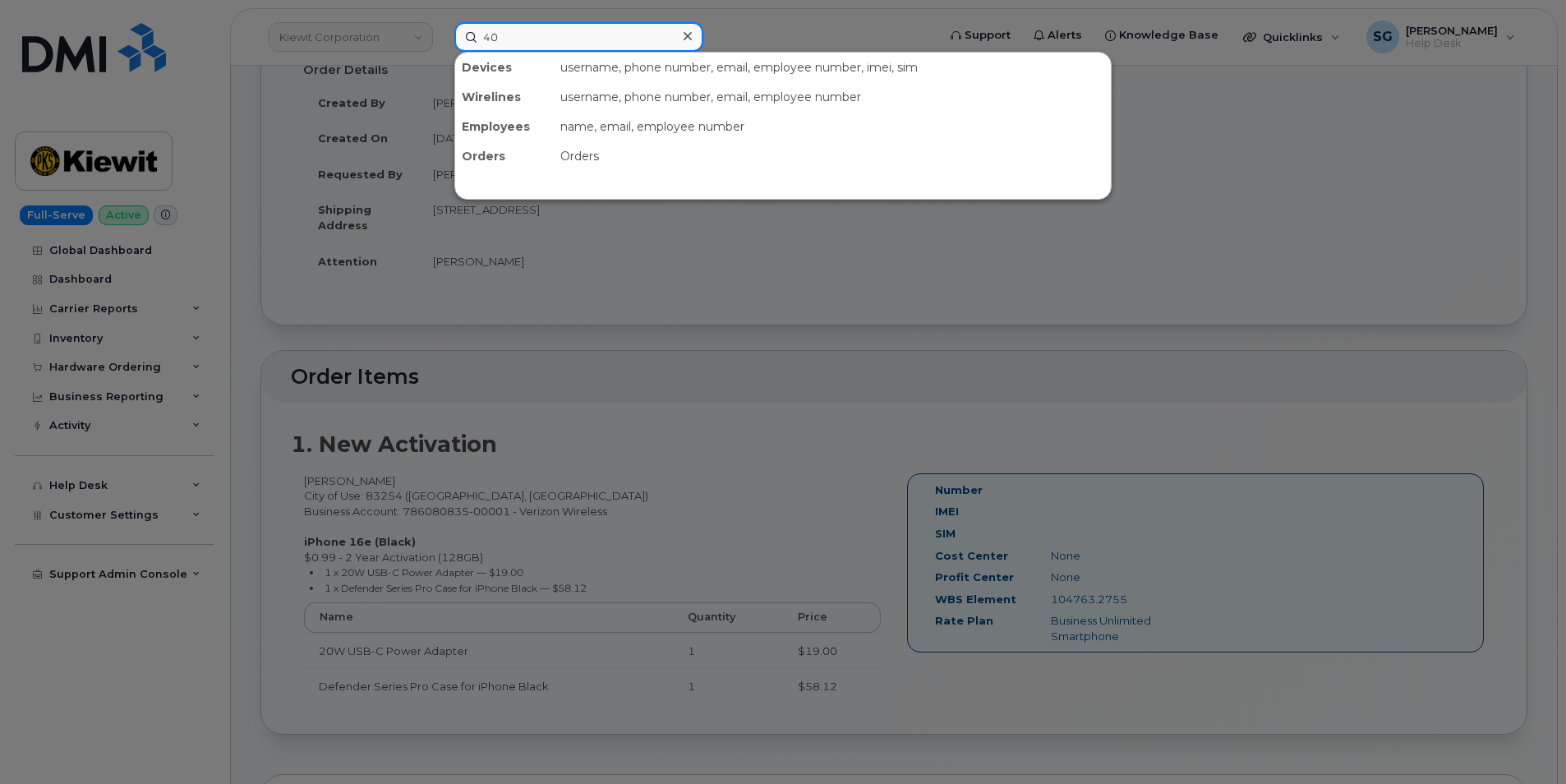
type input "4"
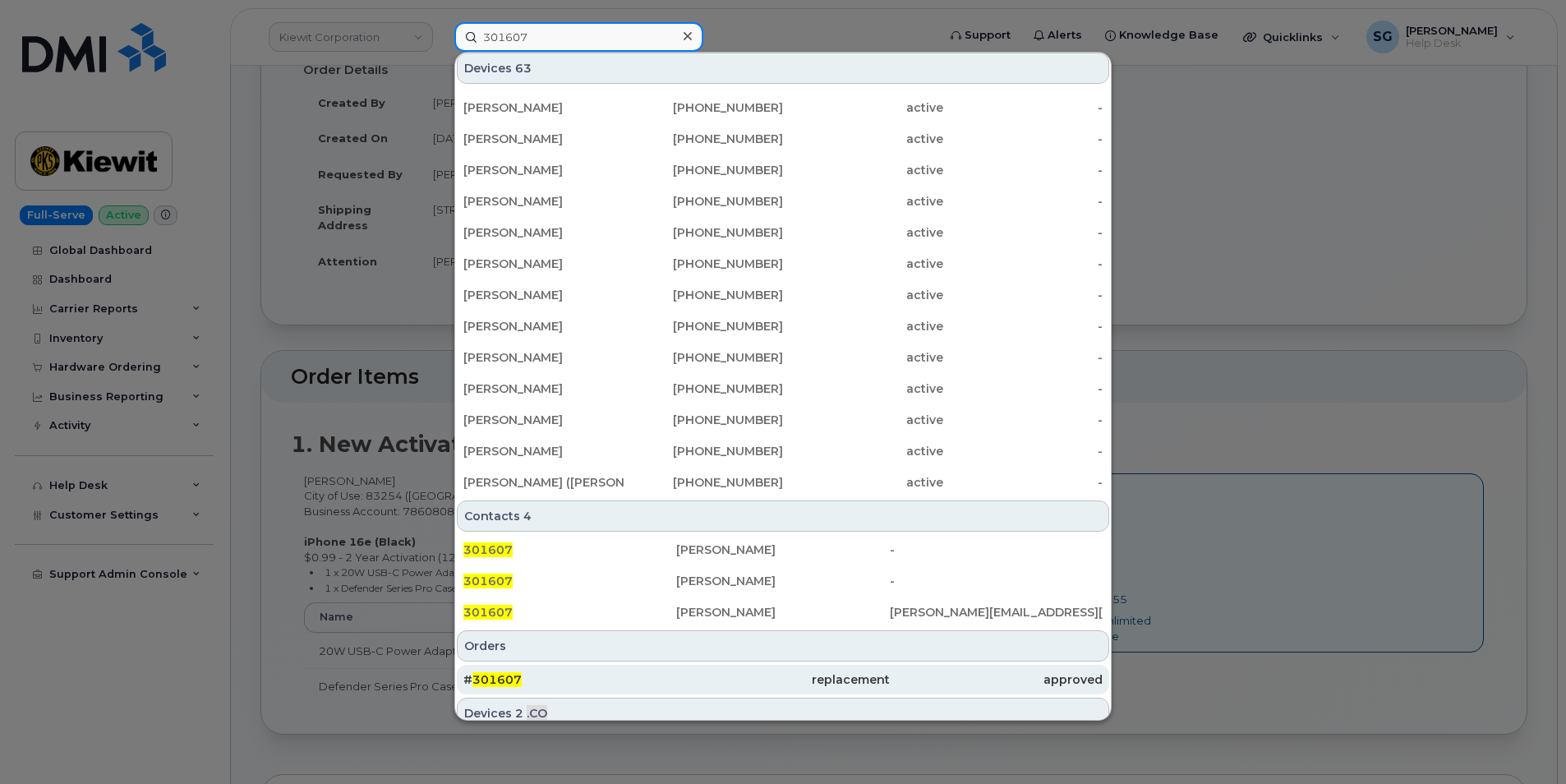
scroll to position [357, 0]
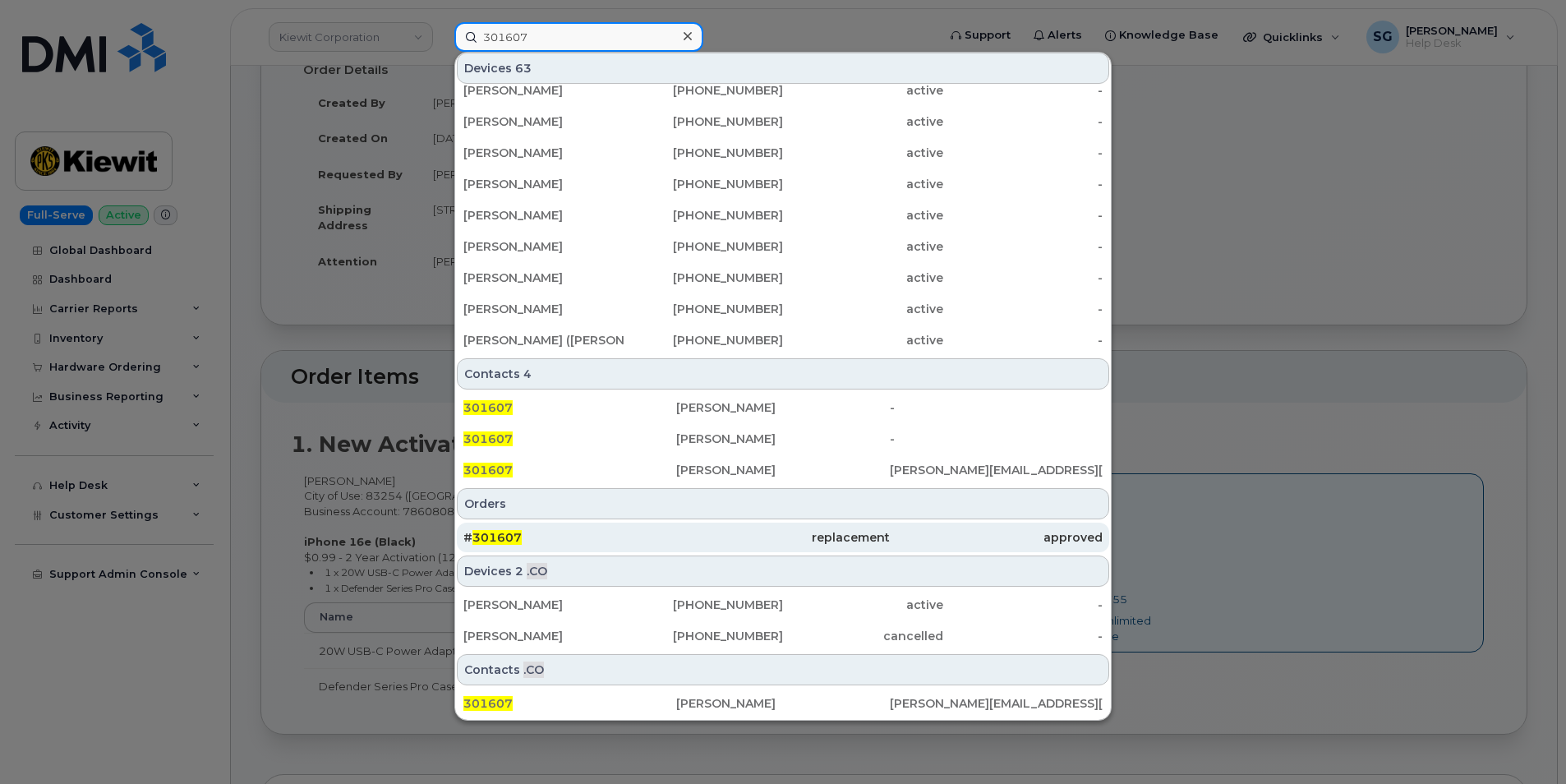
type input "301607"
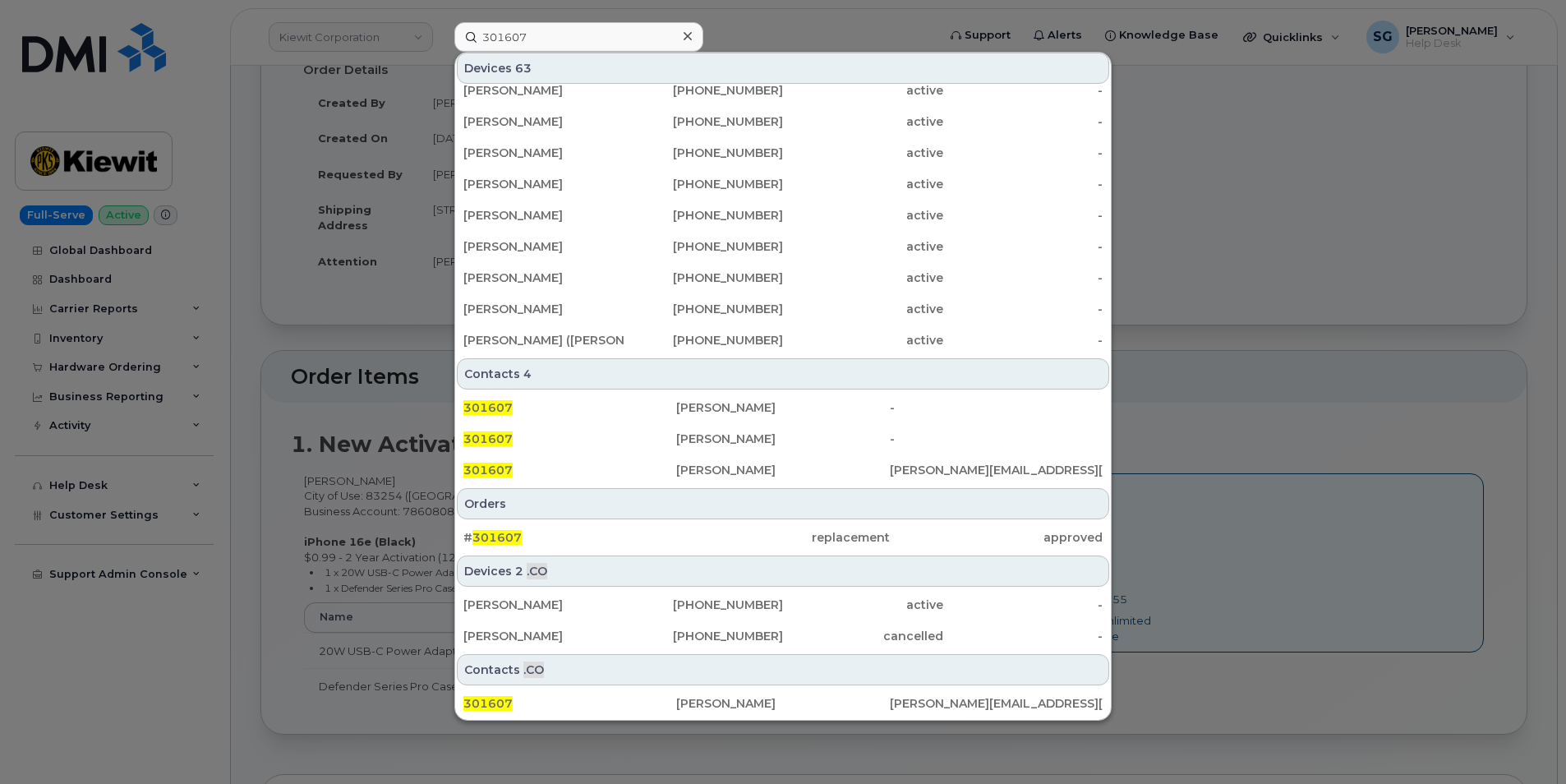
drag, startPoint x: 624, startPoint y: 530, endPoint x: 1484, endPoint y: 622, distance: 864.9
click at [624, 530] on div "# 301607" at bounding box center [570, 537] width 213 height 17
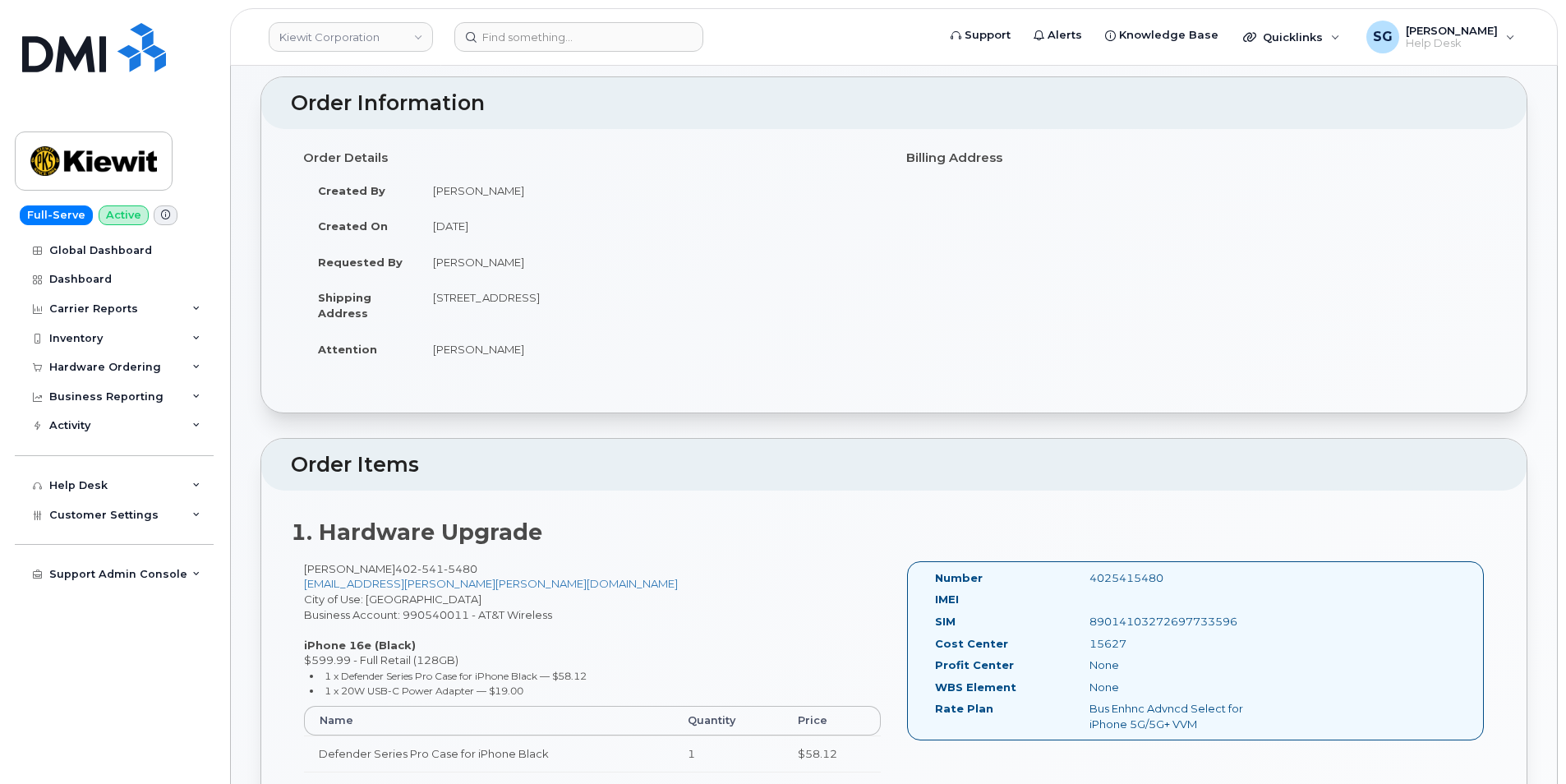
scroll to position [164, 0]
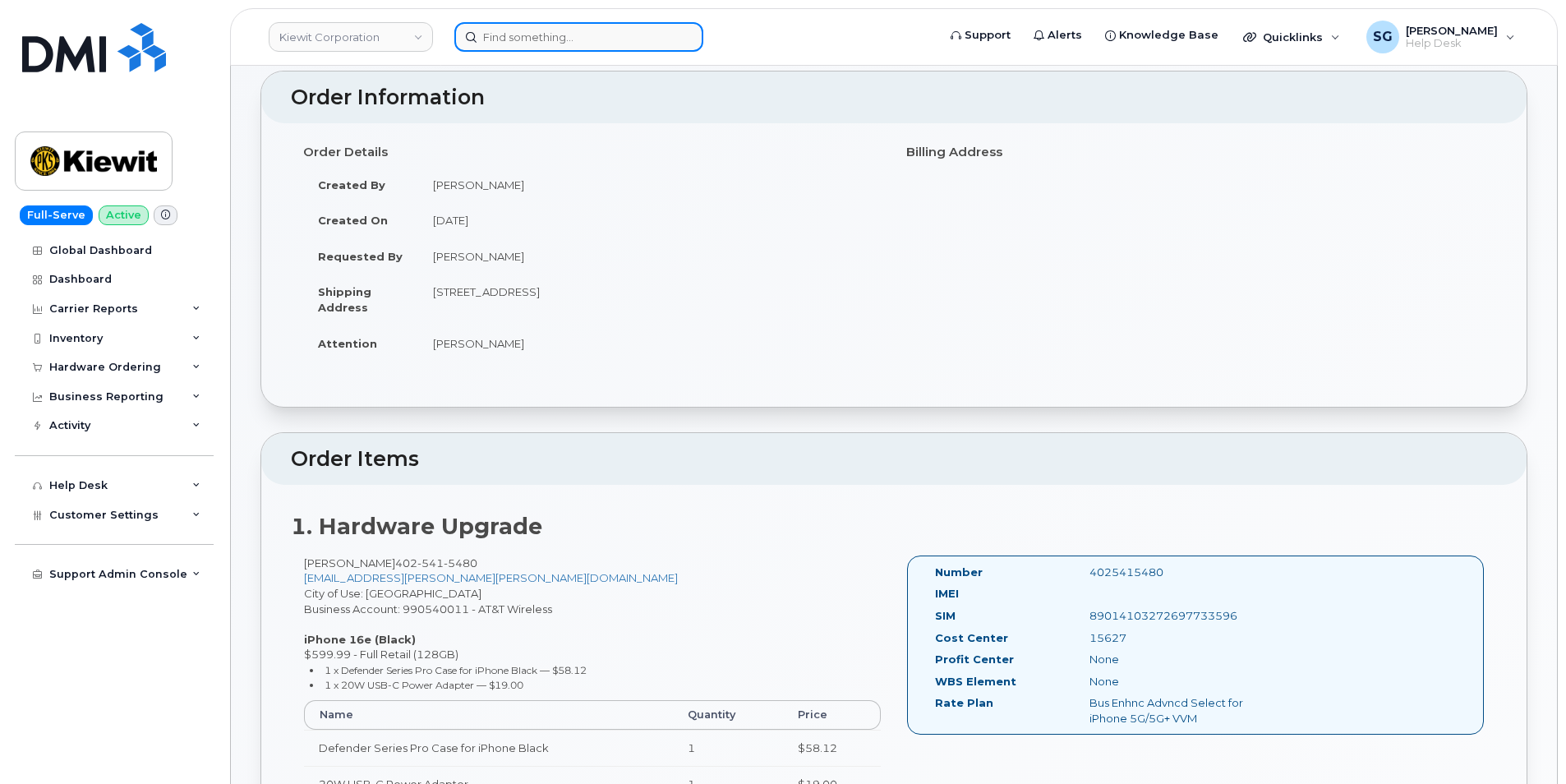
click at [528, 43] on input at bounding box center [579, 36] width 249 height 29
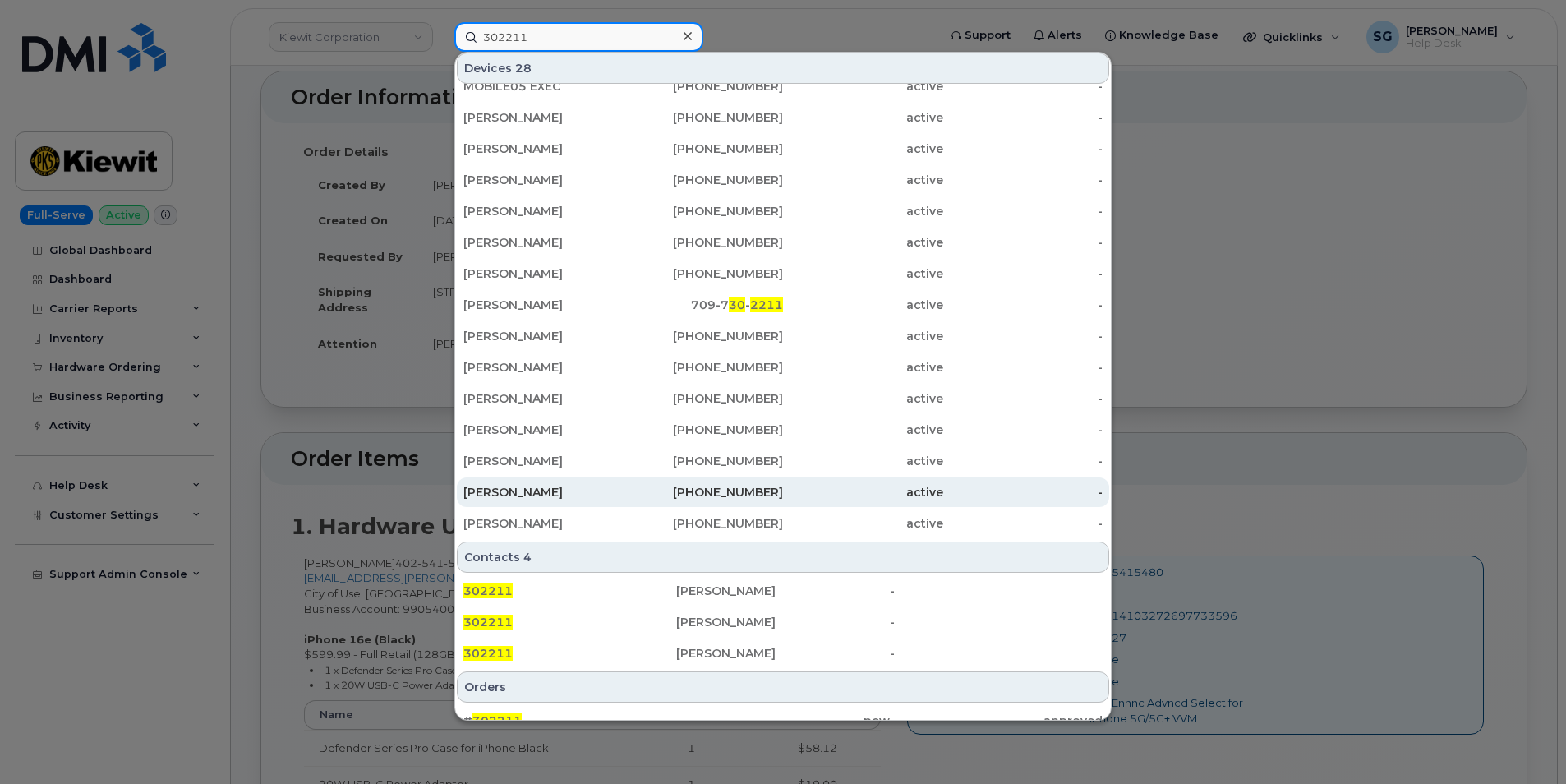
scroll to position [258, 0]
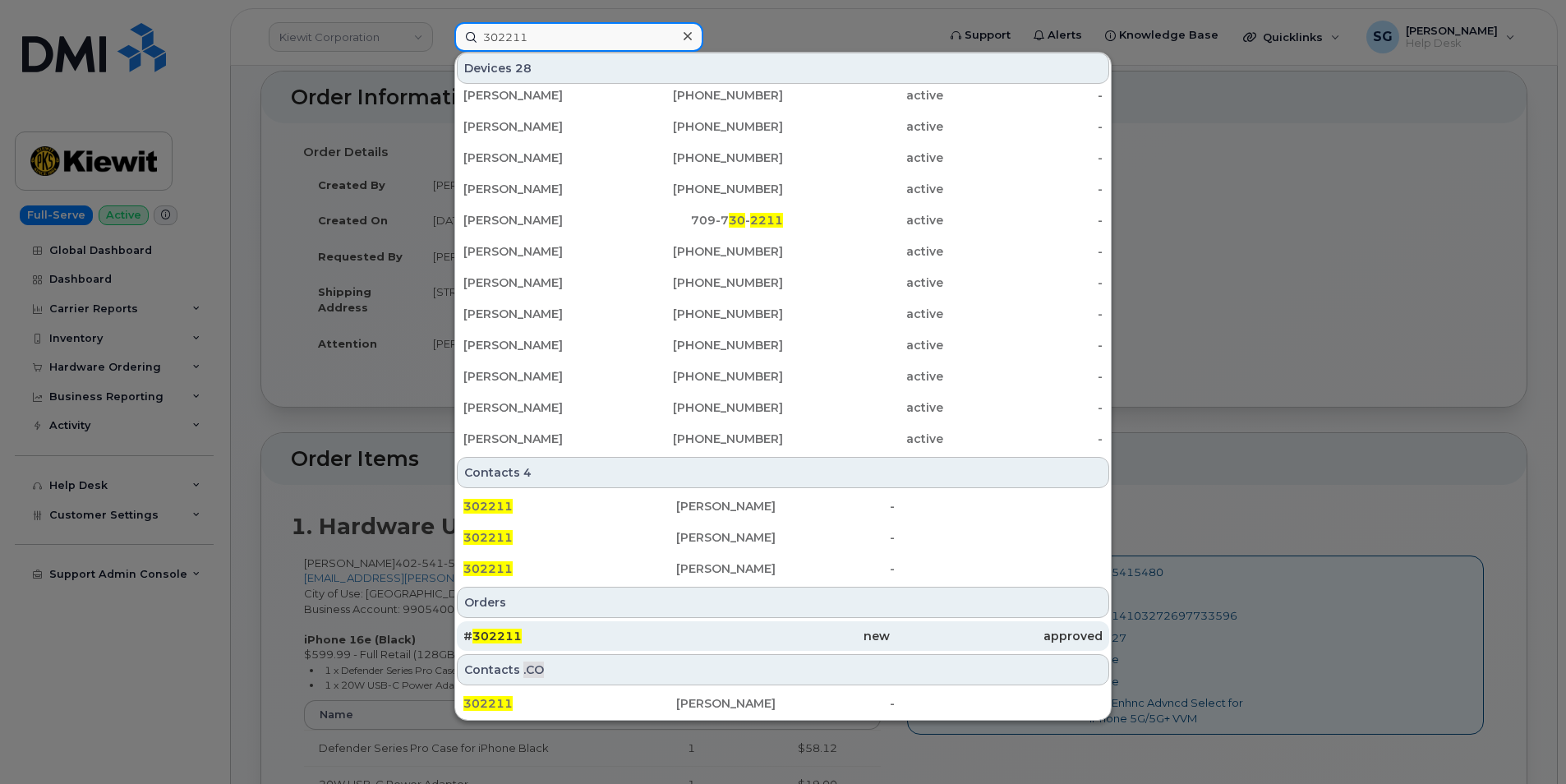
type input "302211"
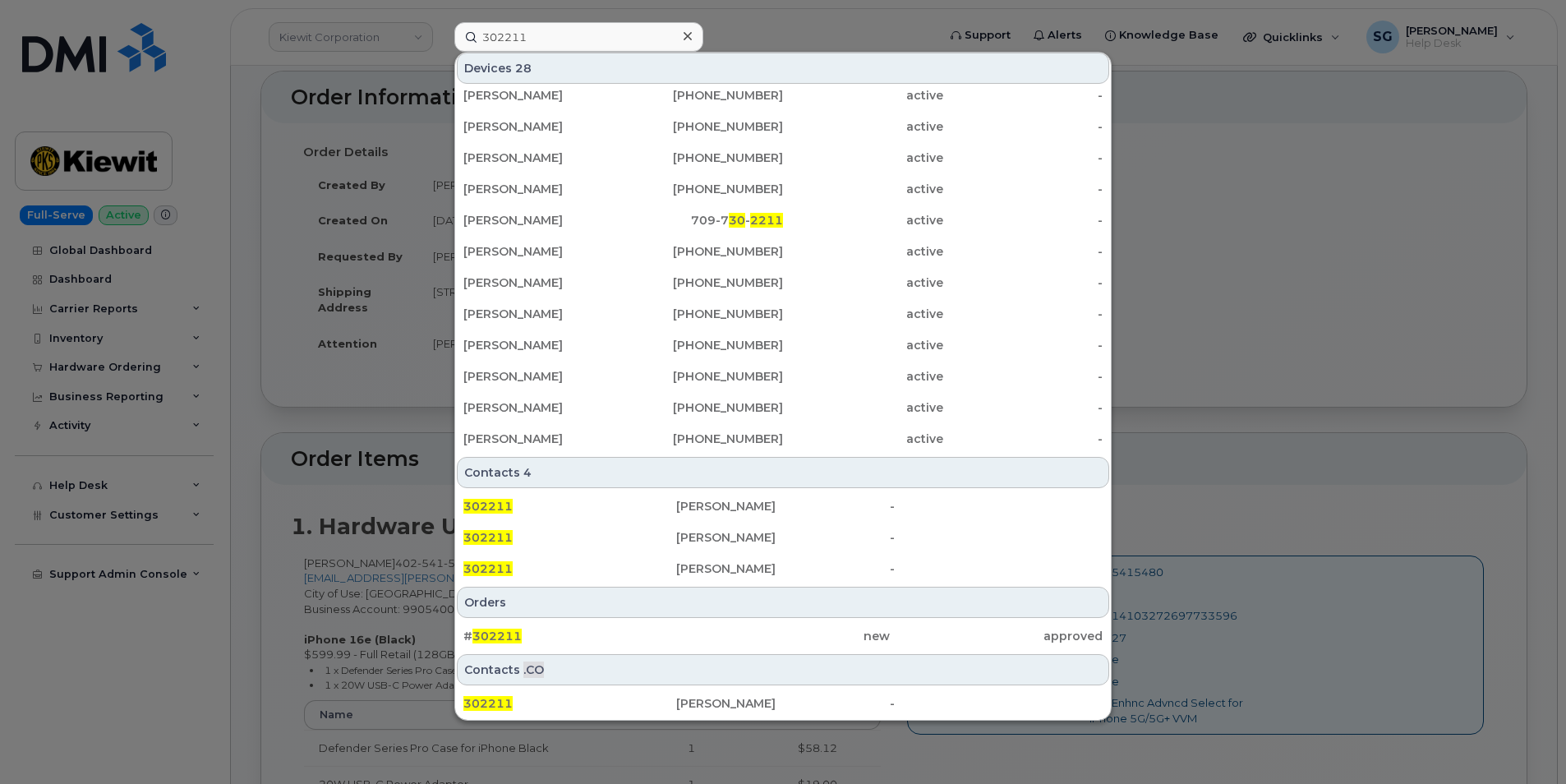
drag, startPoint x: 602, startPoint y: 629, endPoint x: 1324, endPoint y: 701, distance: 725.6
click at [603, 629] on div "# 302211" at bounding box center [570, 636] width 213 height 17
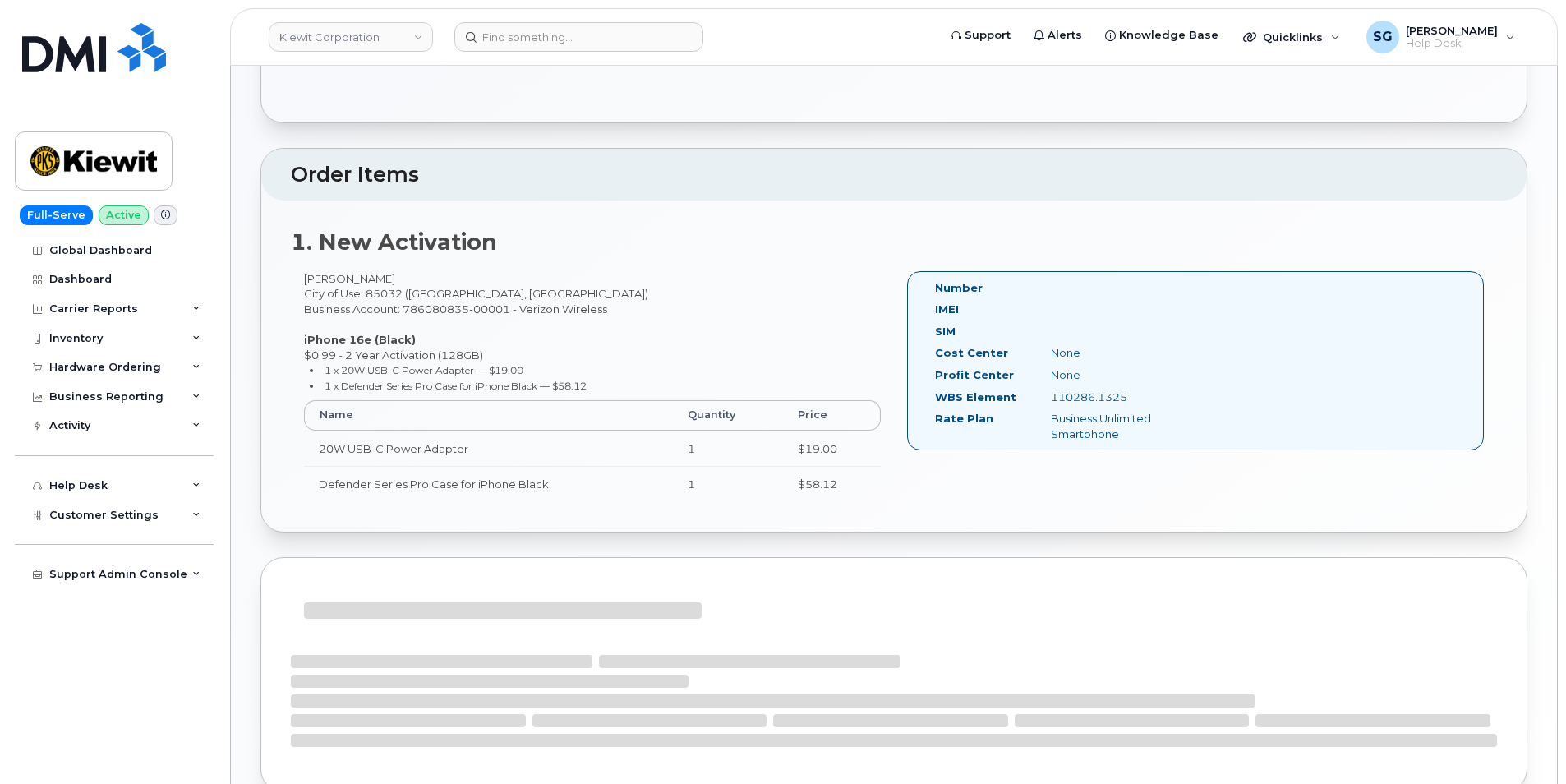
scroll to position [413, 0]
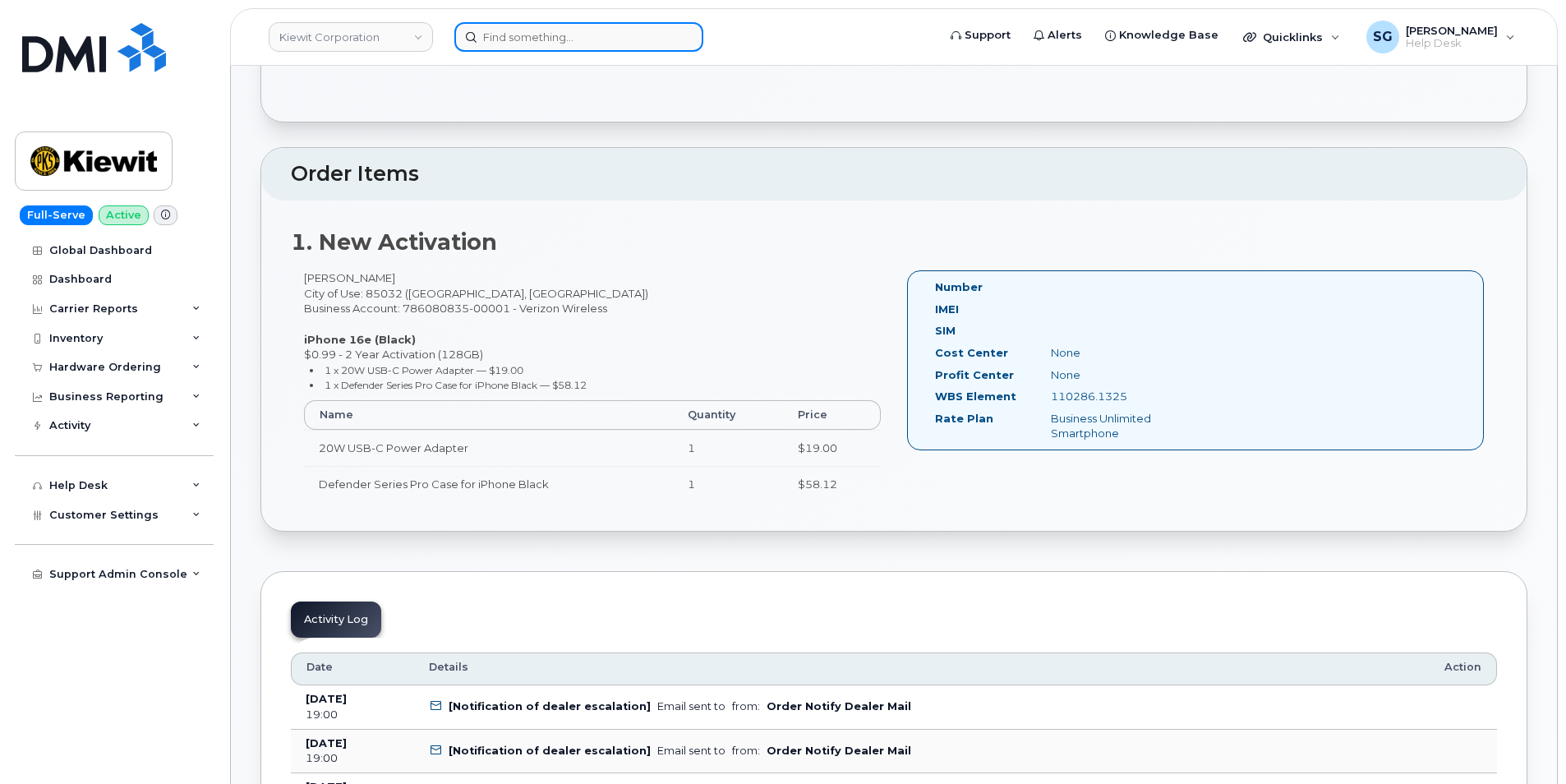
click at [524, 38] on input at bounding box center [579, 36] width 249 height 29
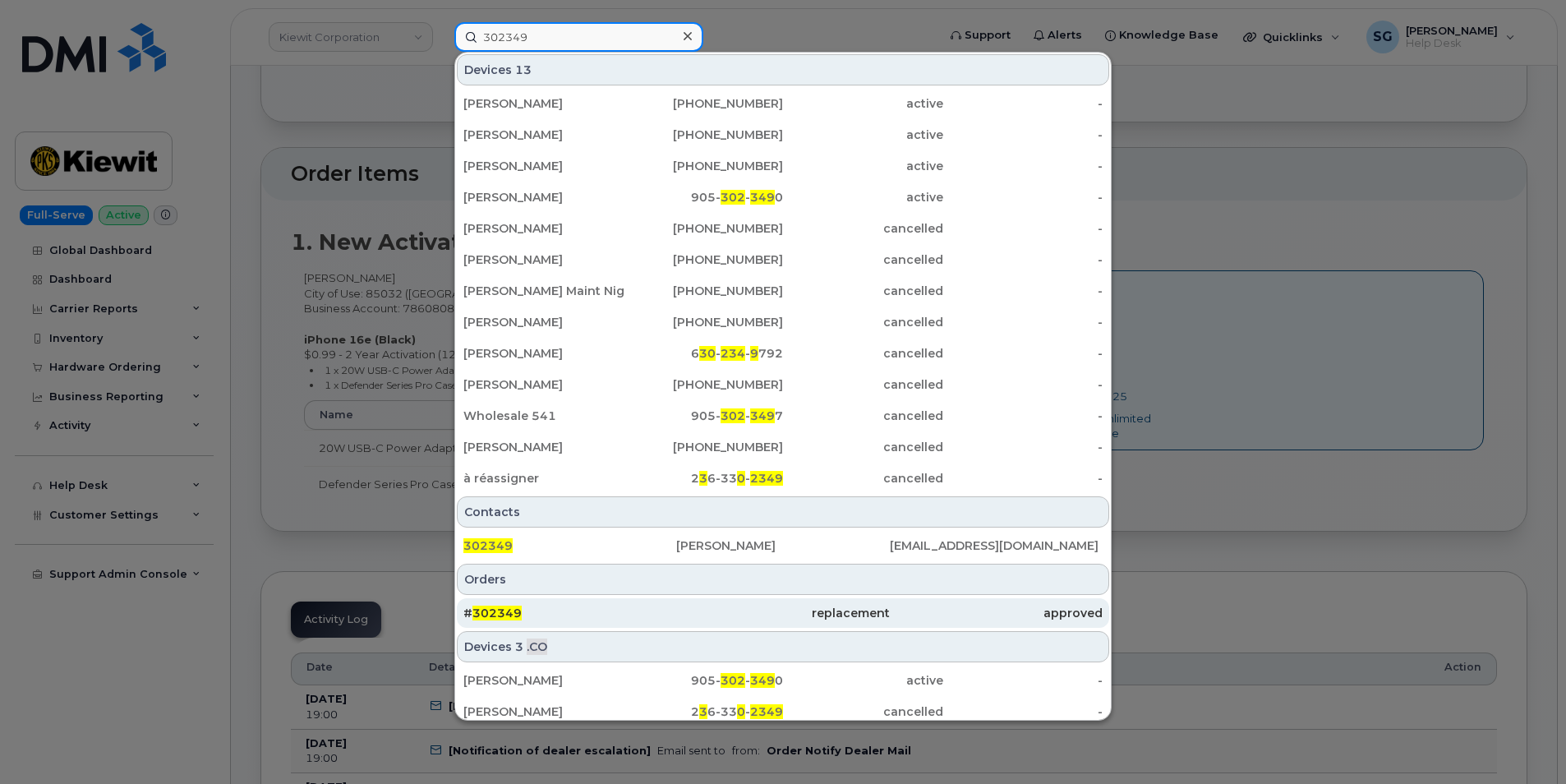
type input "302349"
click at [687, 614] on div "replacement" at bounding box center [783, 613] width 213 height 17
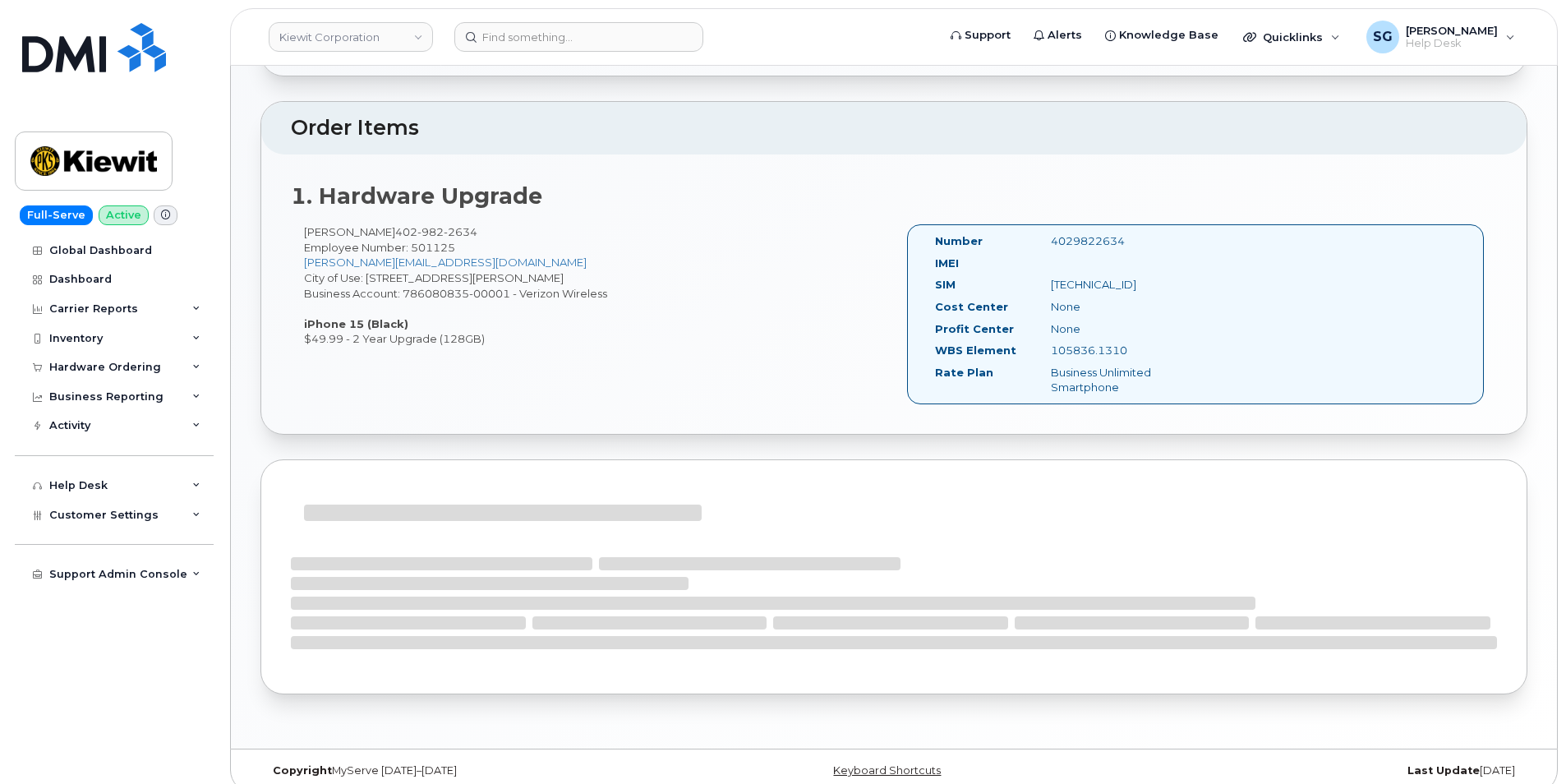
scroll to position [495, 0]
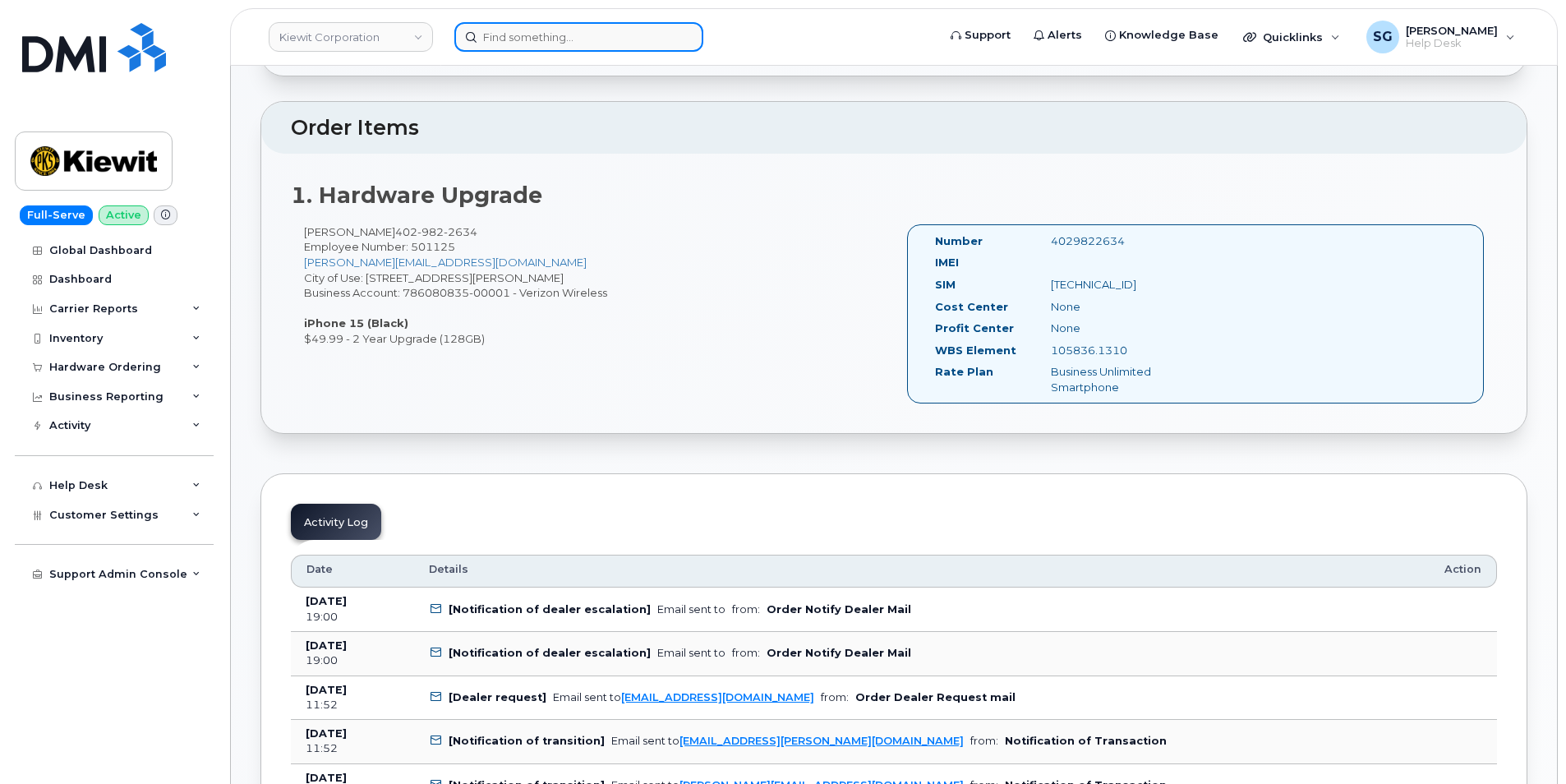
click at [515, 37] on input at bounding box center [579, 36] width 249 height 29
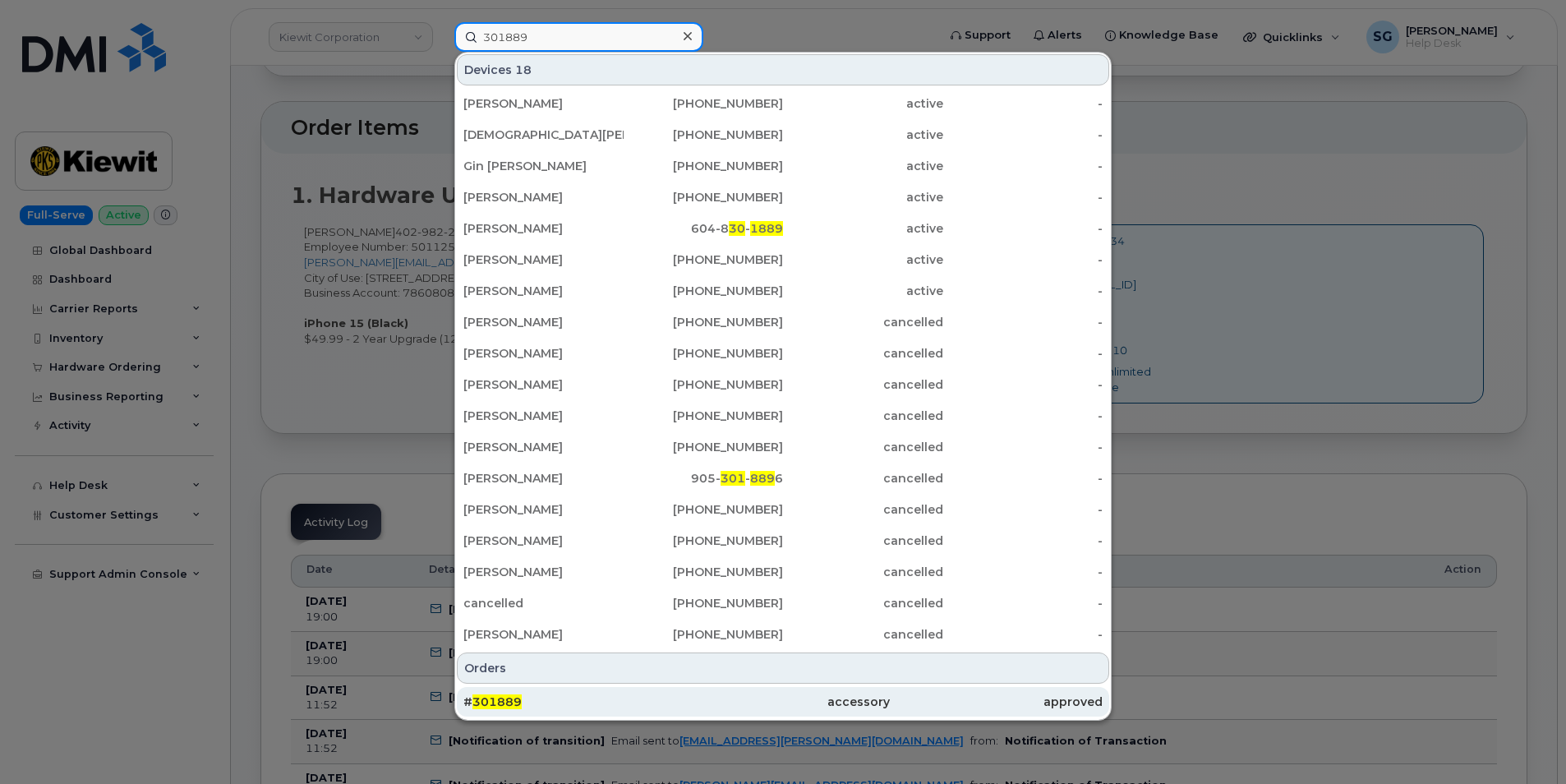
type input "301889"
click at [747, 690] on div "accessory" at bounding box center [783, 701] width 213 height 29
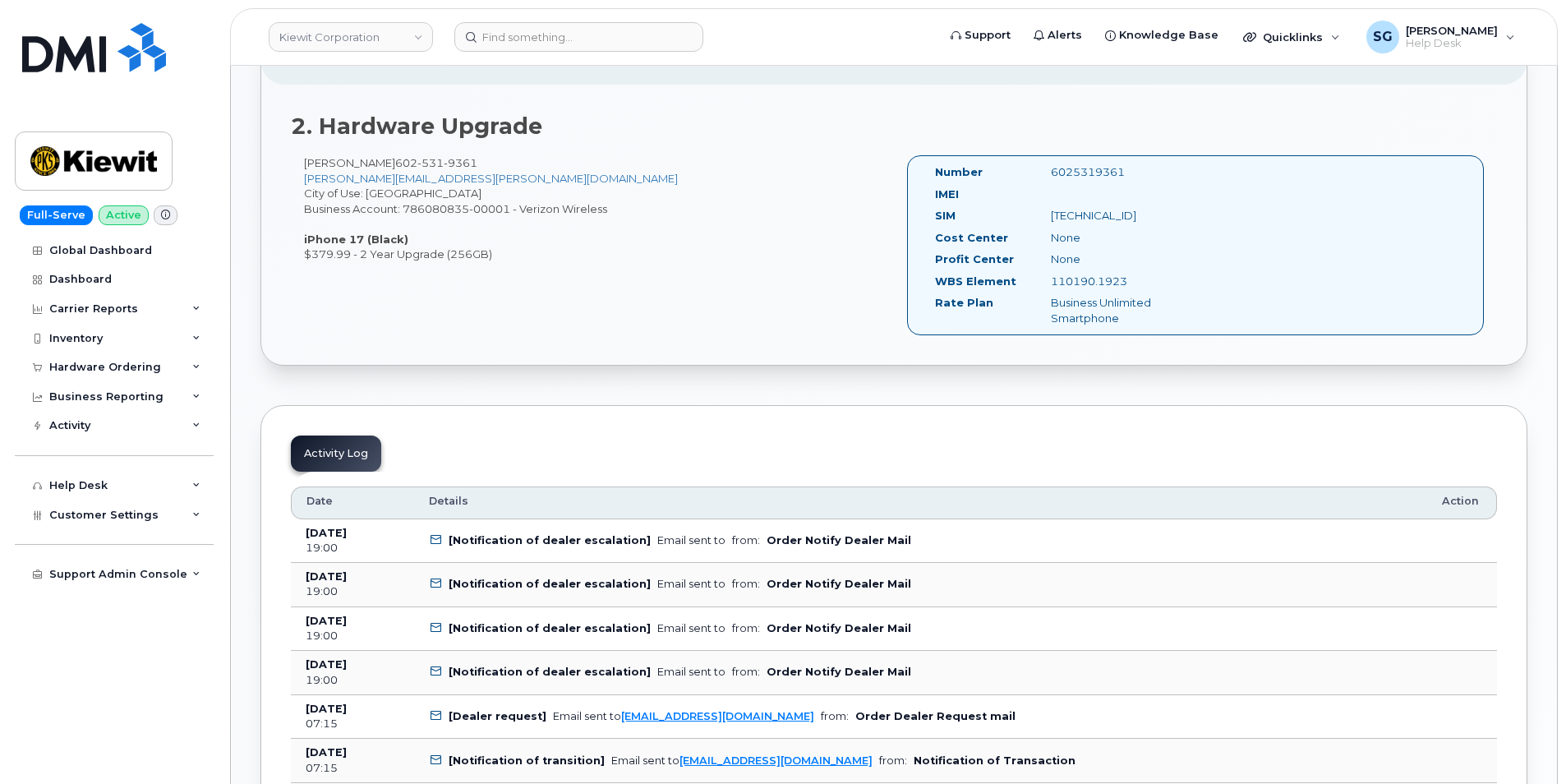
scroll to position [740, 0]
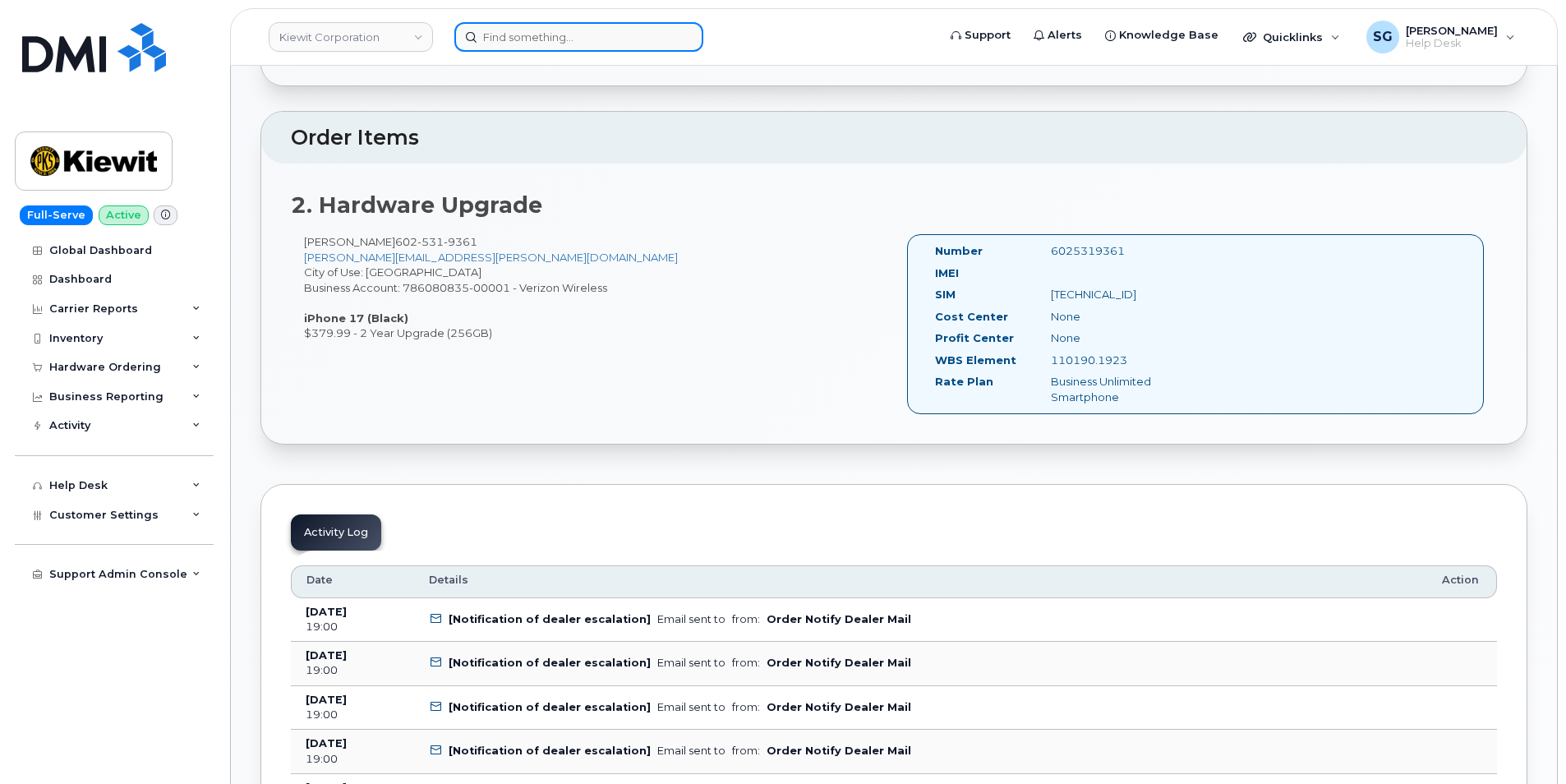
click at [521, 36] on input at bounding box center [579, 36] width 249 height 29
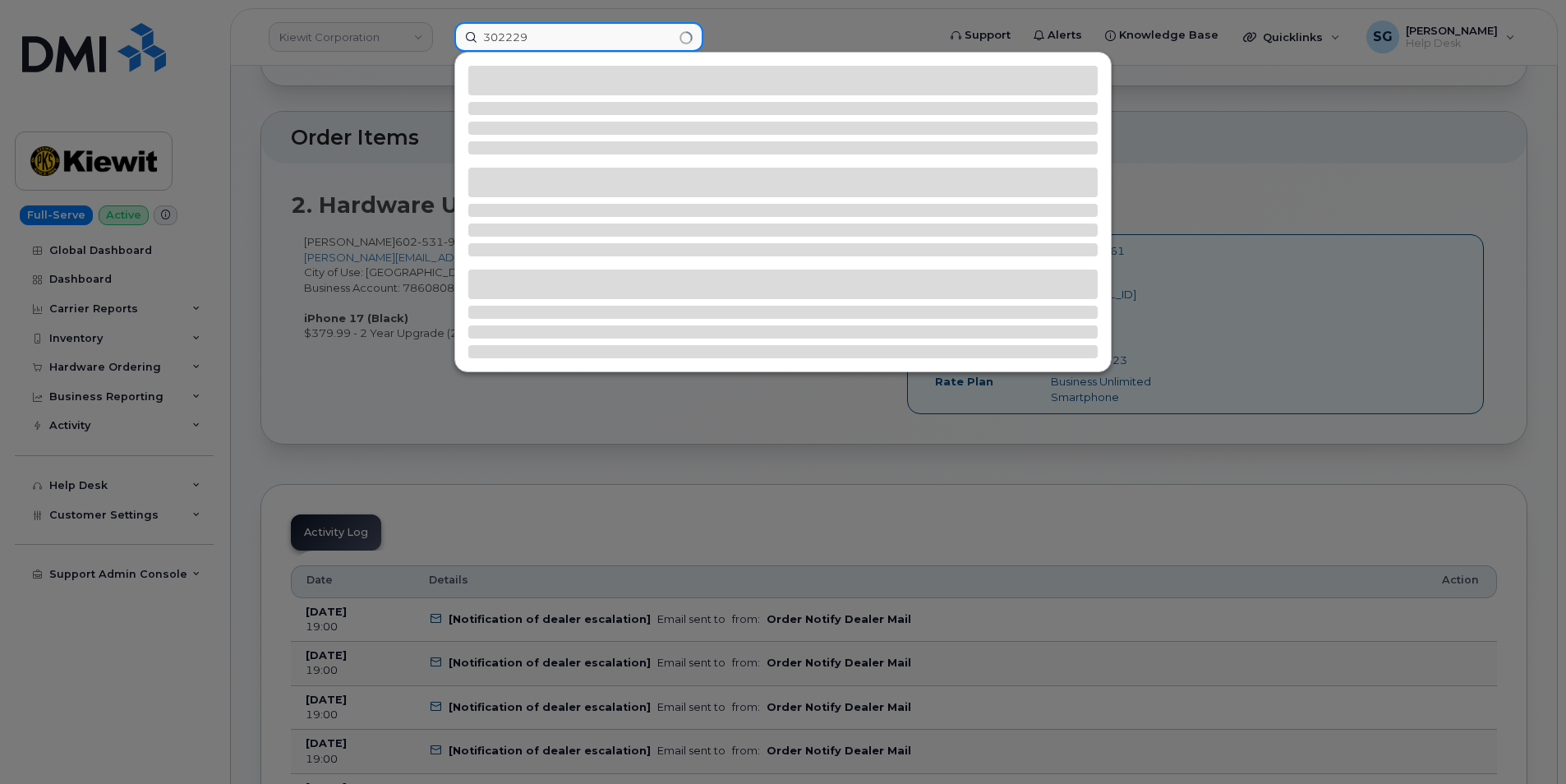
type input "302229"
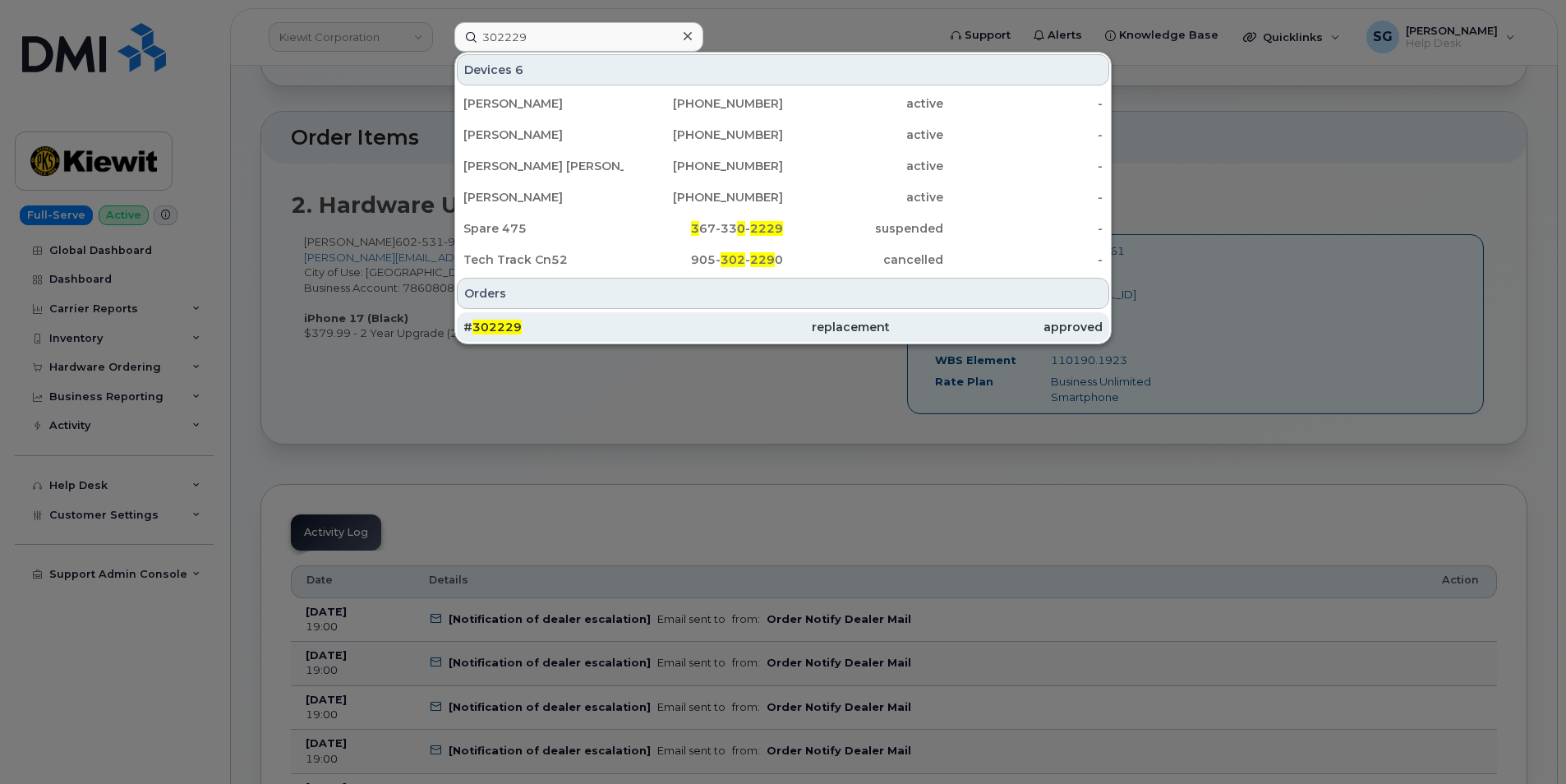
click at [636, 319] on div "# 302229" at bounding box center [570, 327] width 213 height 29
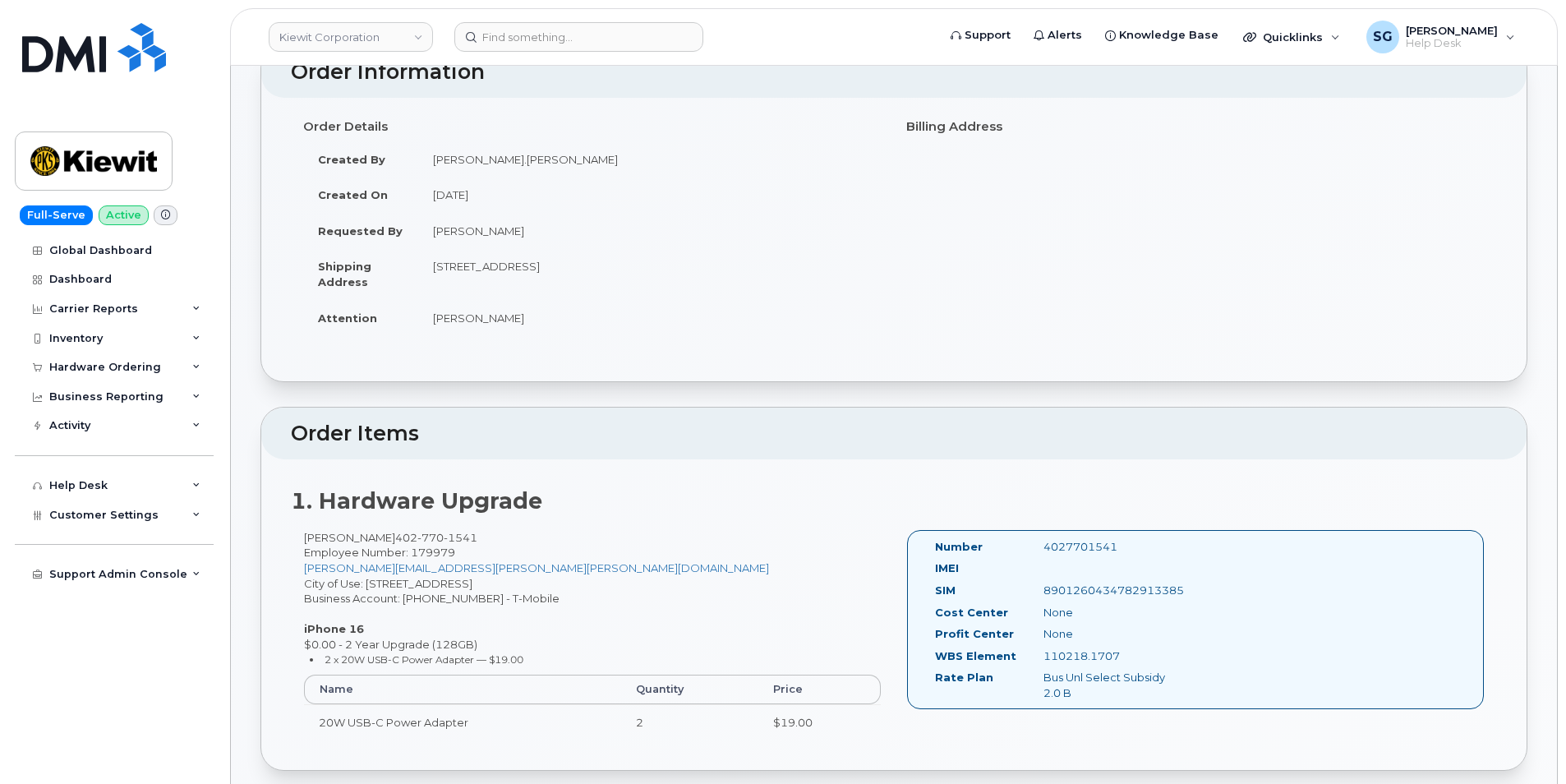
scroll to position [329, 0]
